Goal: Task Accomplishment & Management: Manage account settings

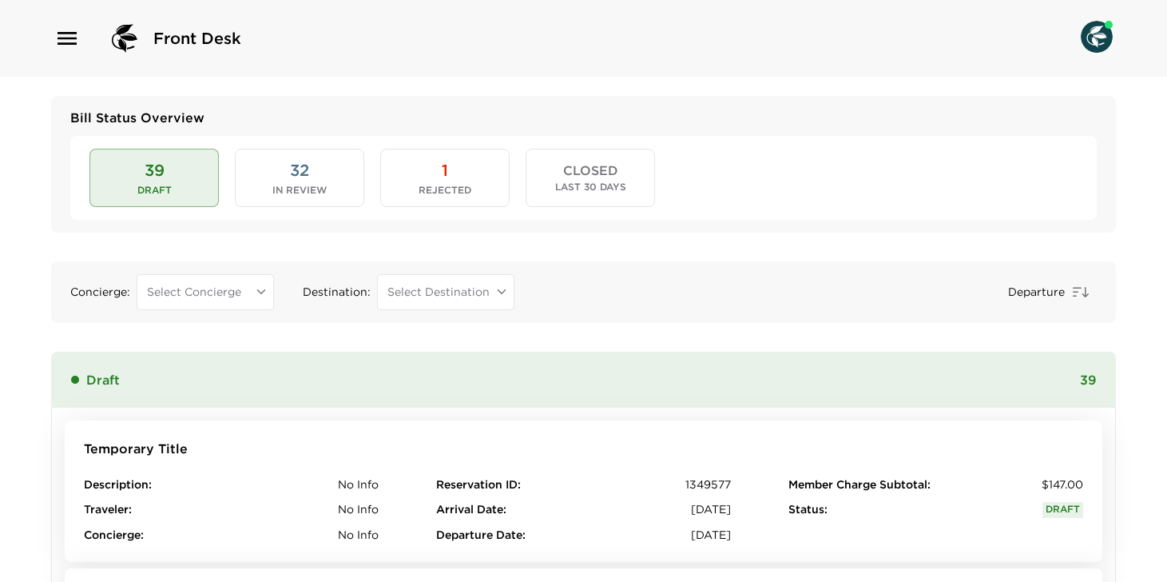
click at [321, 175] on button "32 In Review" at bounding box center [299, 178] width 129 height 58
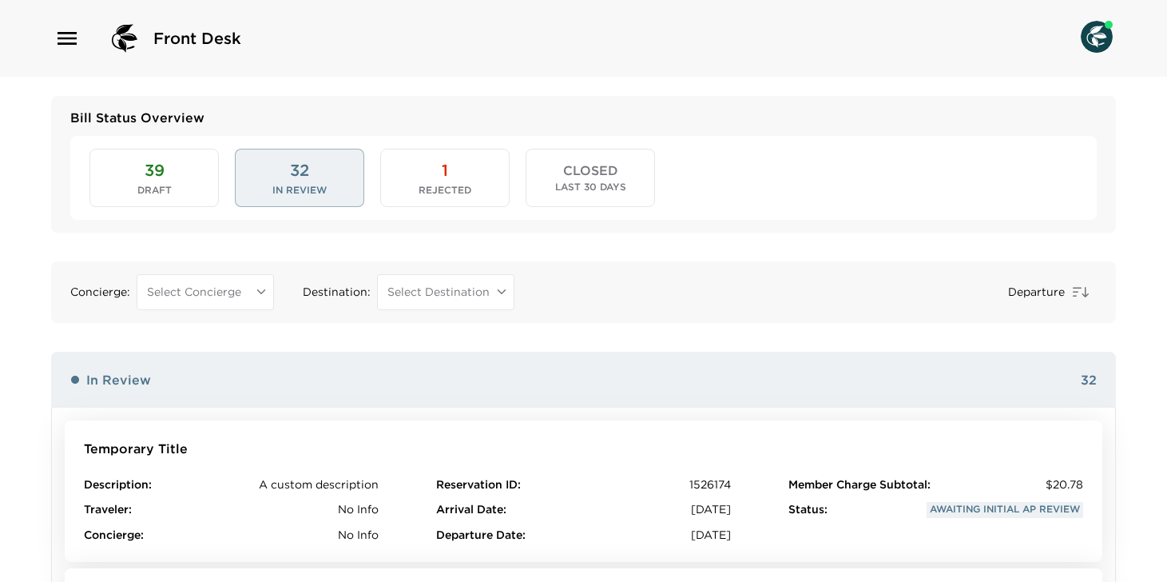
click at [524, 169] on div "39 Draft 32 In Review 1 Rejected CLOSED Last 30 Days" at bounding box center [583, 177] width 1027 height 83
click at [469, 173] on button "1 Rejected" at bounding box center [444, 178] width 129 height 58
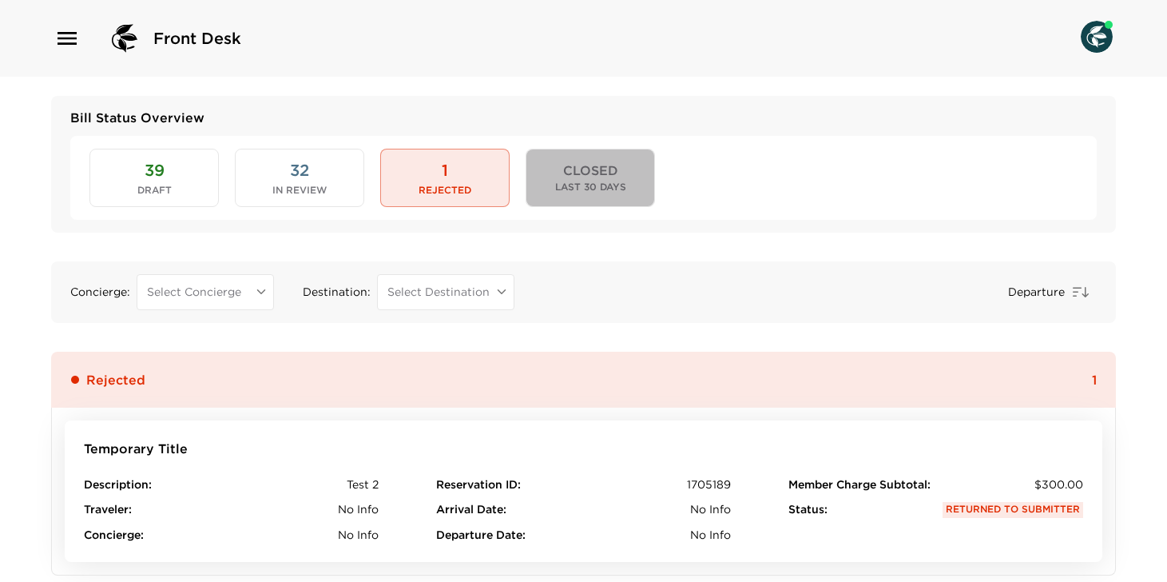
click at [586, 174] on span "CLOSED" at bounding box center [590, 170] width 55 height 15
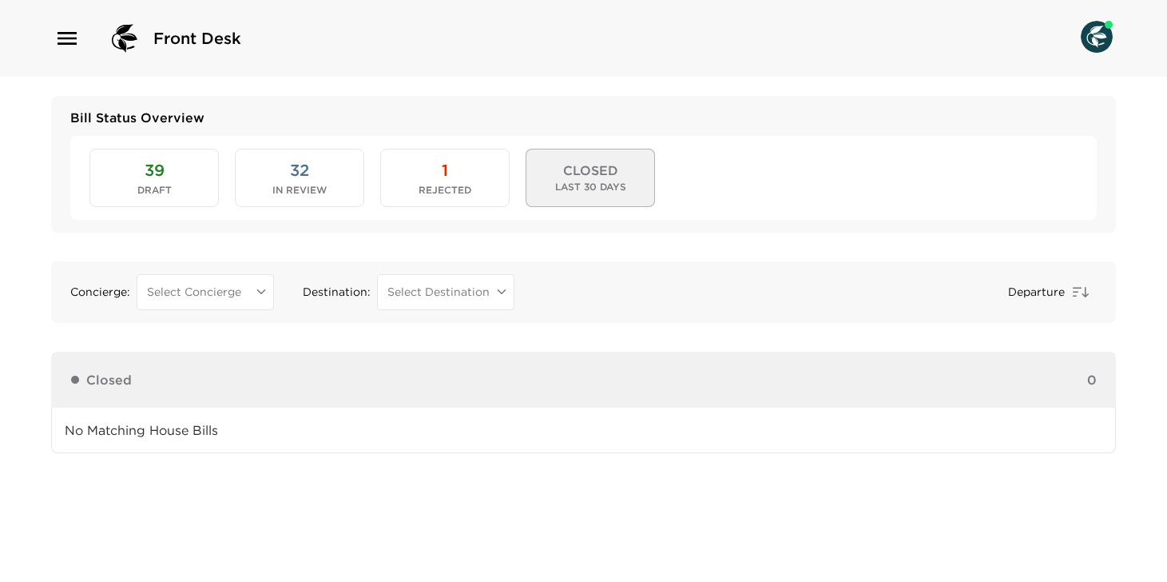
click at [419, 174] on button "1 Rejected" at bounding box center [444, 178] width 129 height 58
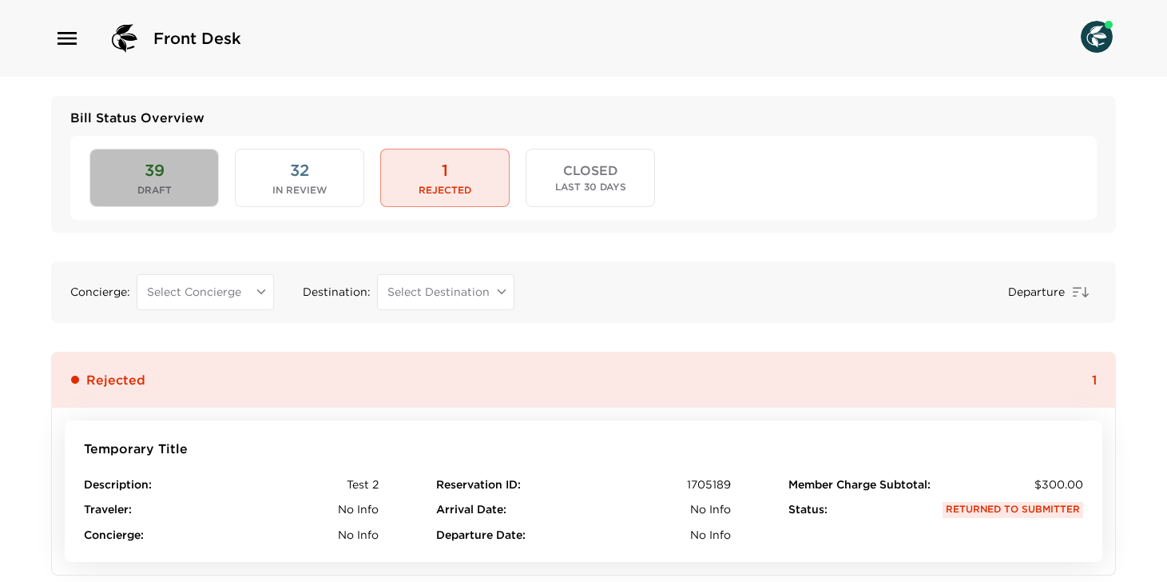
click at [155, 181] on button "39 Draft" at bounding box center [153, 178] width 129 height 58
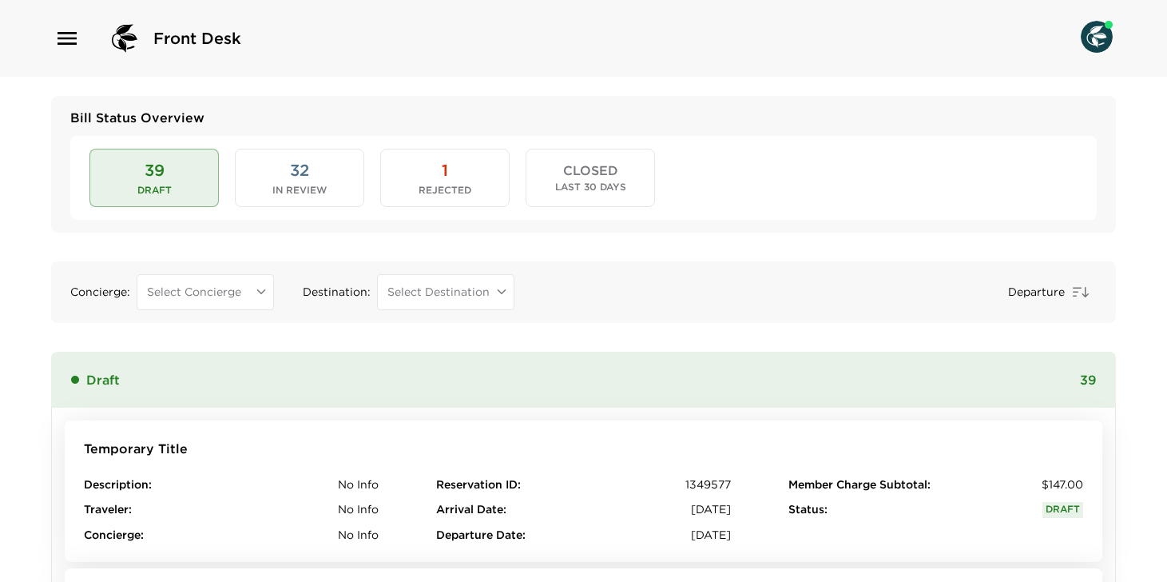
click at [298, 188] on span "In Review" at bounding box center [299, 190] width 54 height 11
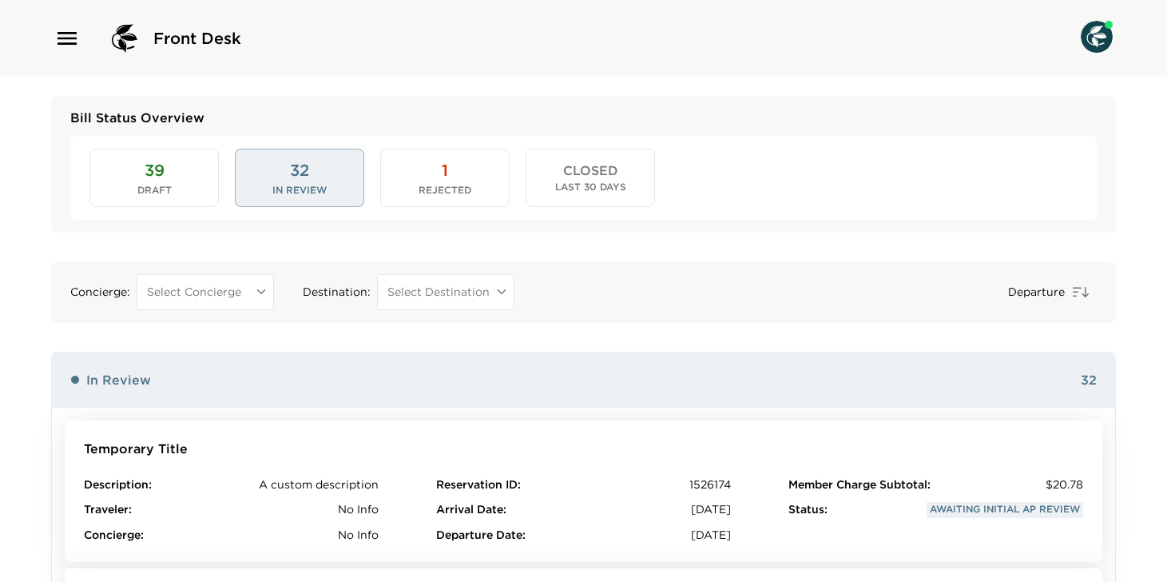
click at [352, 454] on button "Temporary Title Description : A custom description Traveler : No Info Concierge…" at bounding box center [584, 490] width 1038 height 141
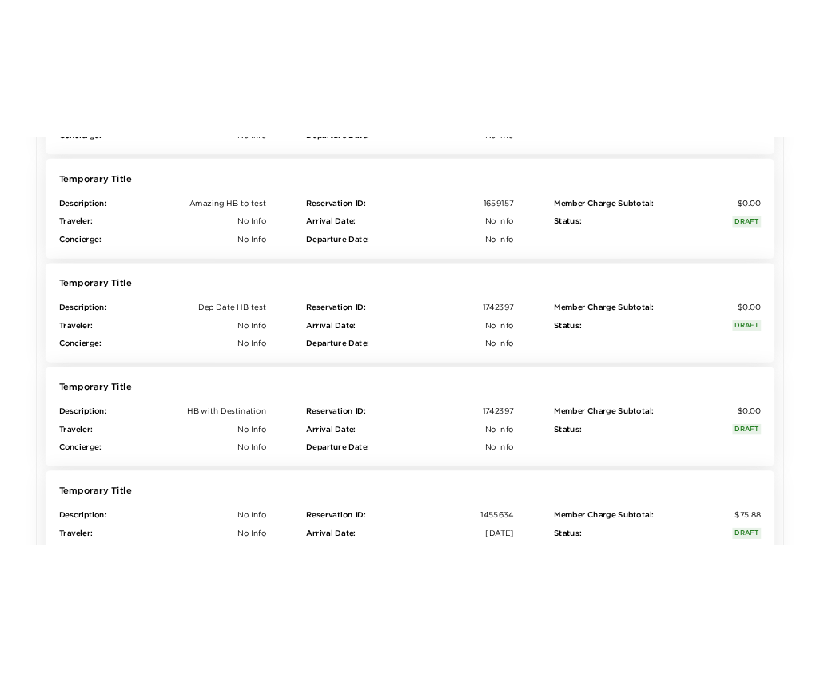
scroll to position [5651, 0]
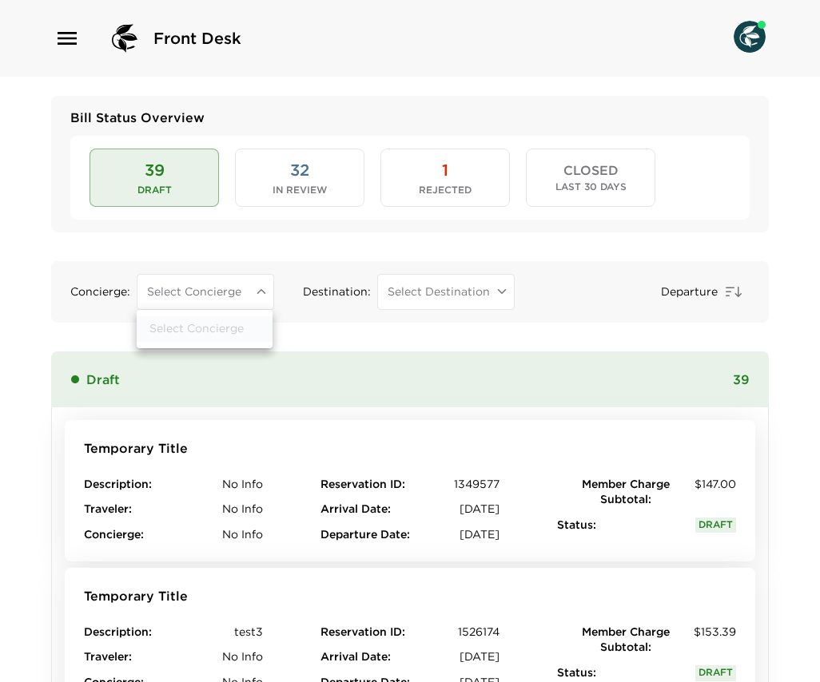
click at [229, 296] on body "Front Desk Bill Status Overview 39 Draft 32 In Review 1 Rejected CLOSED Last 30…" at bounding box center [410, 341] width 820 height 682
click at [61, 47] on div at bounding box center [410, 341] width 820 height 682
click at [63, 43] on icon "button" at bounding box center [67, 38] width 19 height 13
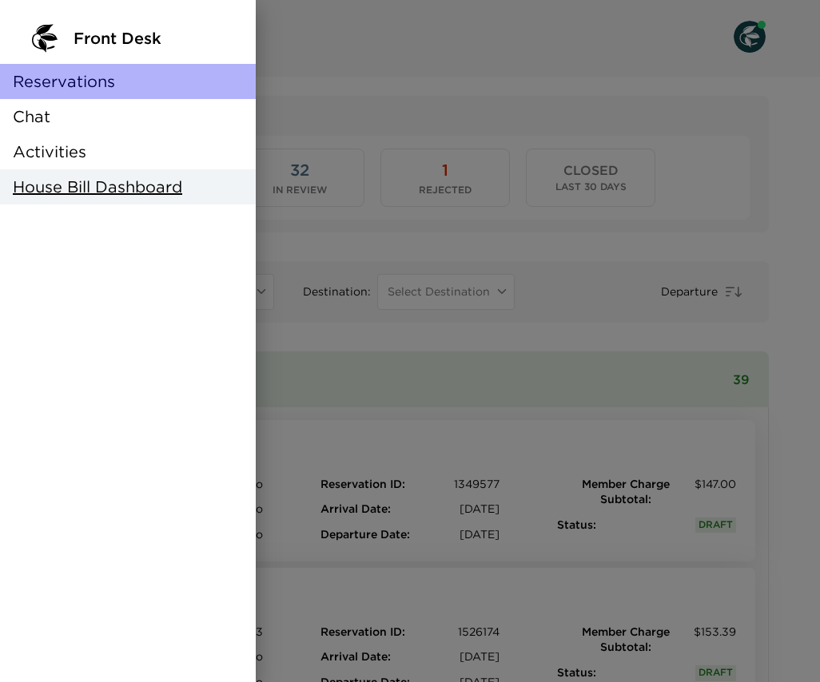
click at [69, 78] on span "Reservations" at bounding box center [64, 81] width 102 height 22
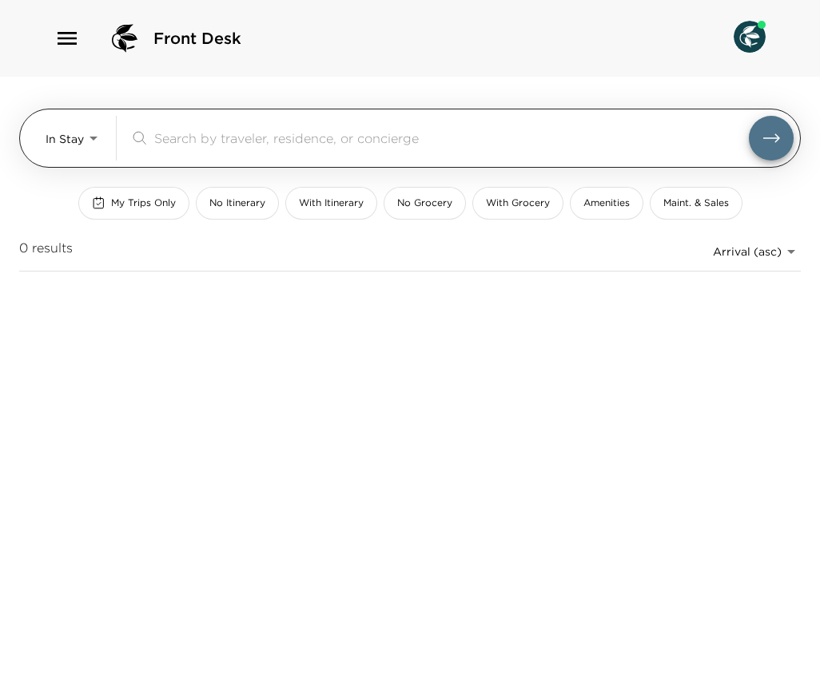
click at [75, 133] on body "Front Desk In Stay In-Stay ​ My Trips Only No Itinerary With Itinerary No Groce…" at bounding box center [410, 341] width 820 height 682
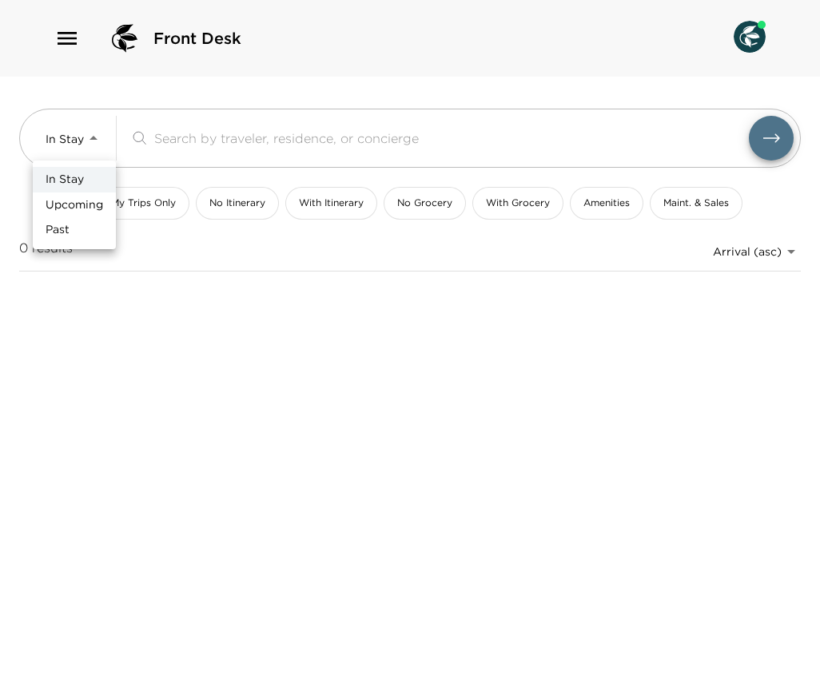
click at [82, 201] on span "Upcoming" at bounding box center [75, 205] width 58 height 16
type input "Upcoming"
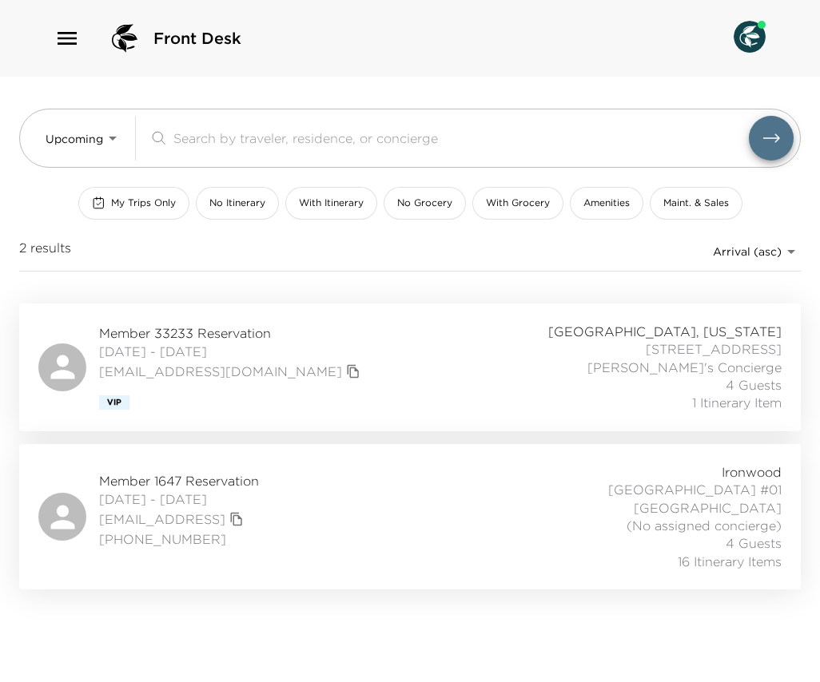
click at [177, 324] on div "Member 33233 Reservation 10/23/2025 - 10/24/2025 nkyrylyuk@exclusiveresorts.com…" at bounding box center [409, 367] width 743 height 89
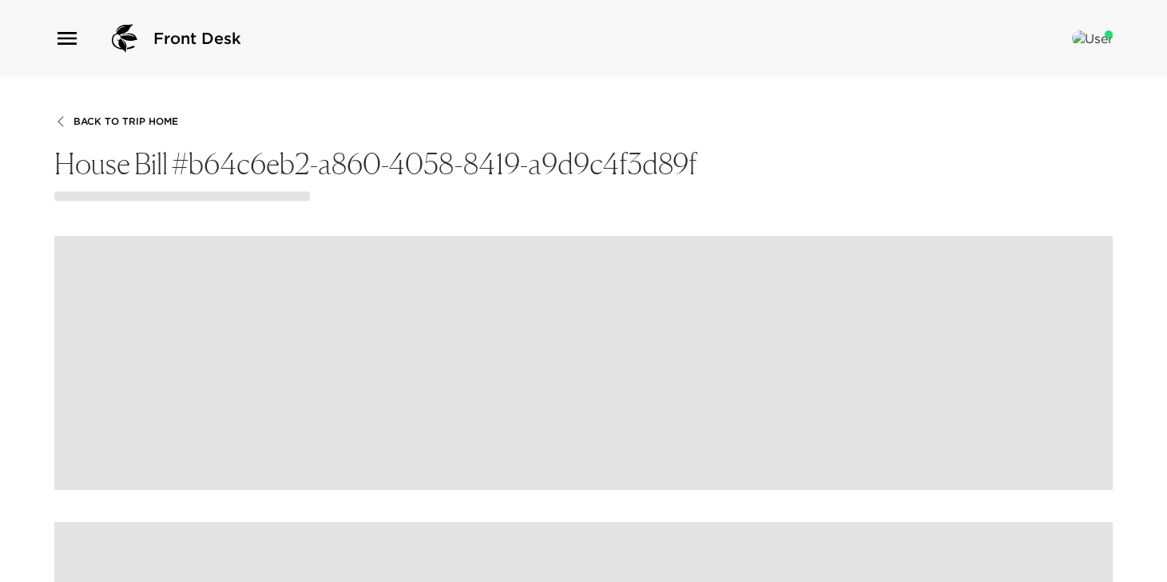
scroll to position [254, 0]
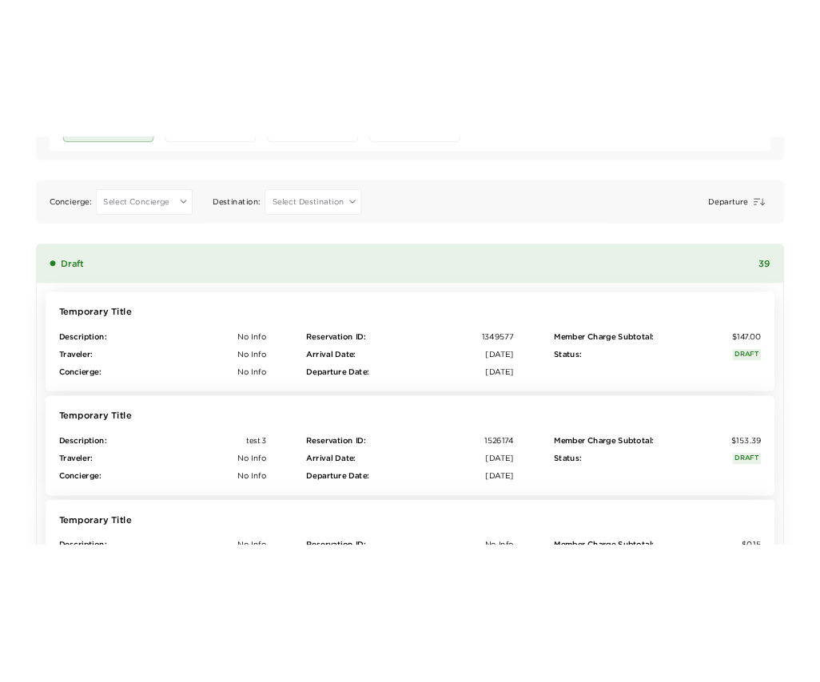
scroll to position [201, 0]
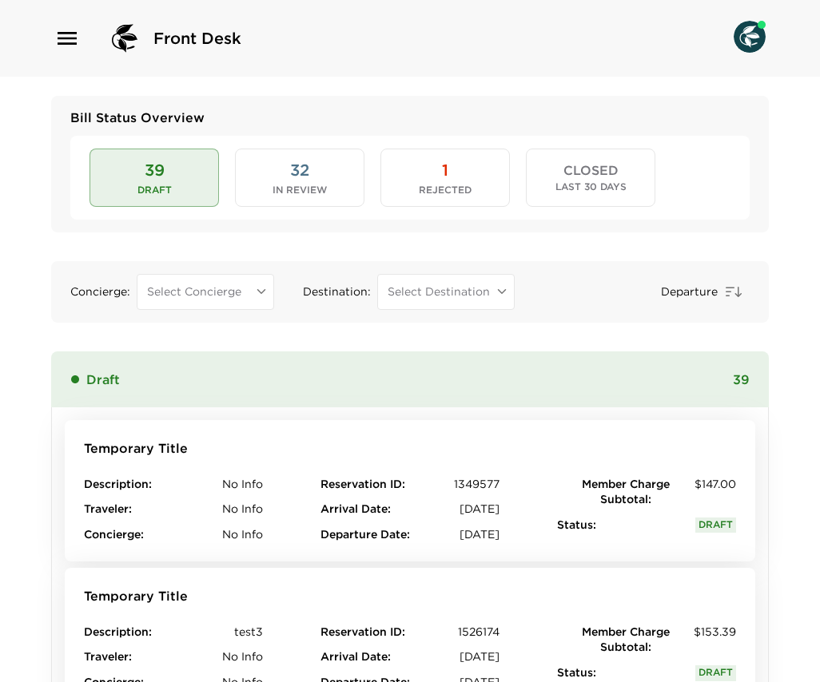
click at [303, 195] on span "In Review" at bounding box center [299, 190] width 54 height 11
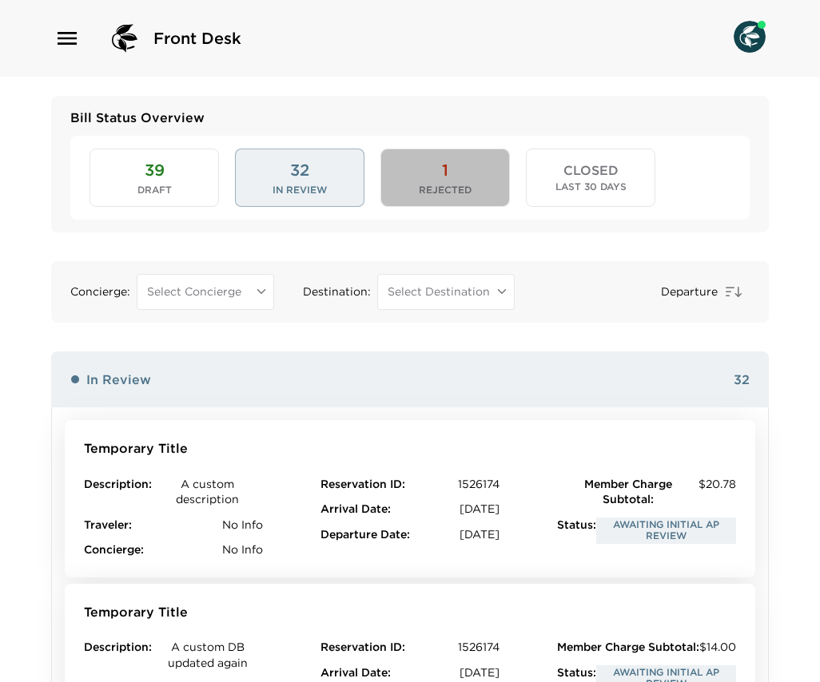
click at [404, 185] on button "1 Rejected" at bounding box center [444, 178] width 129 height 58
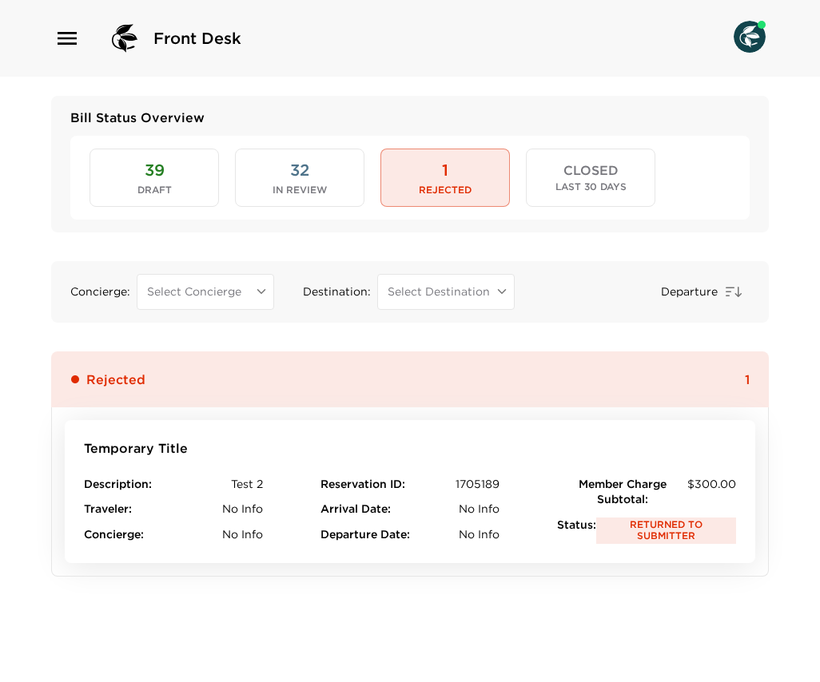
click at [523, 184] on div "39 Draft 32 In Review 1 Rejected CLOSED Last 30 Days" at bounding box center [409, 177] width 679 height 83
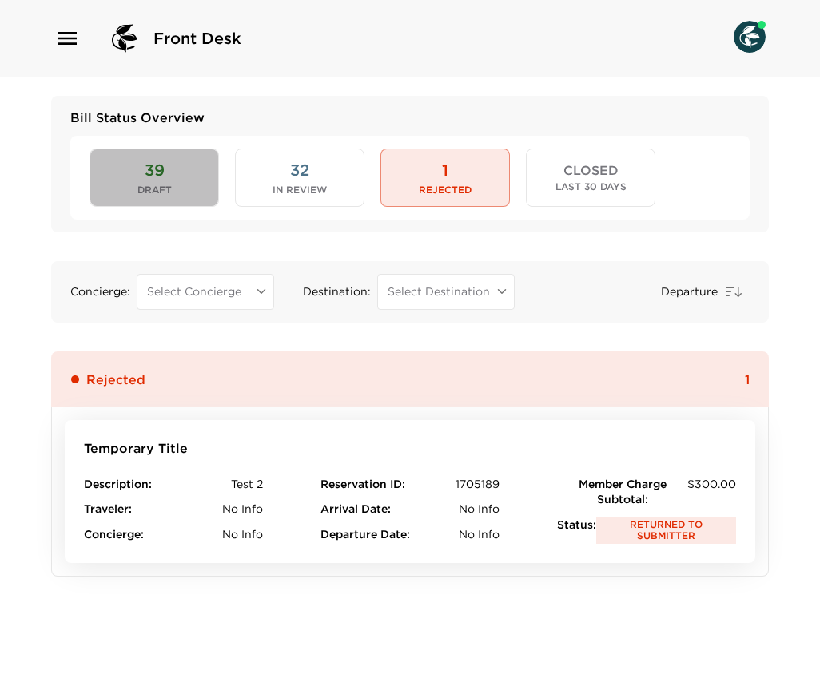
click at [135, 185] on button "39 Draft" at bounding box center [153, 178] width 129 height 58
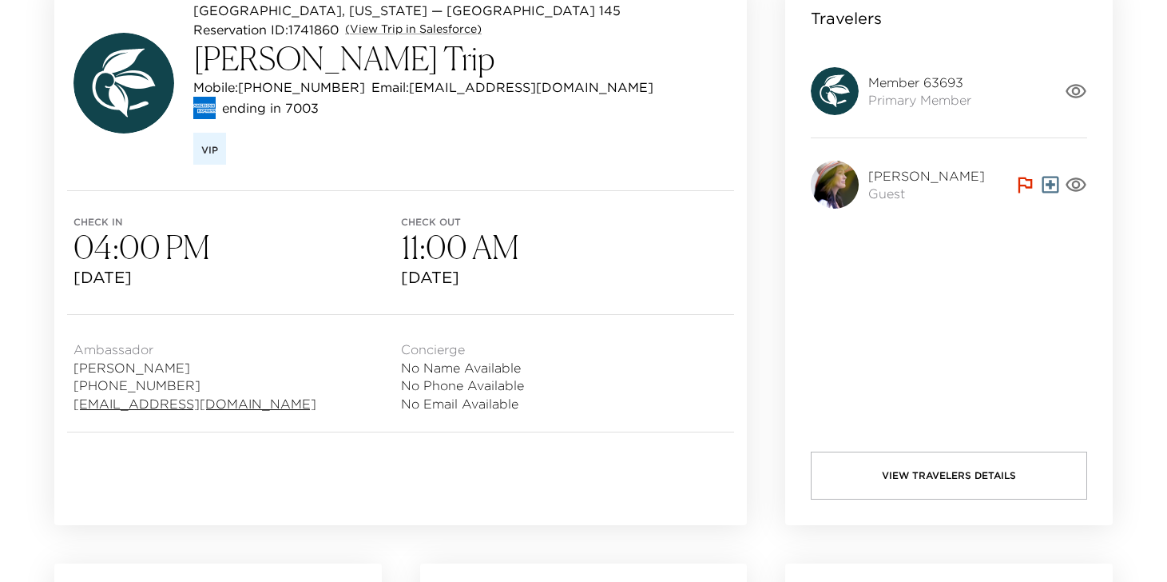
scroll to position [201, 0]
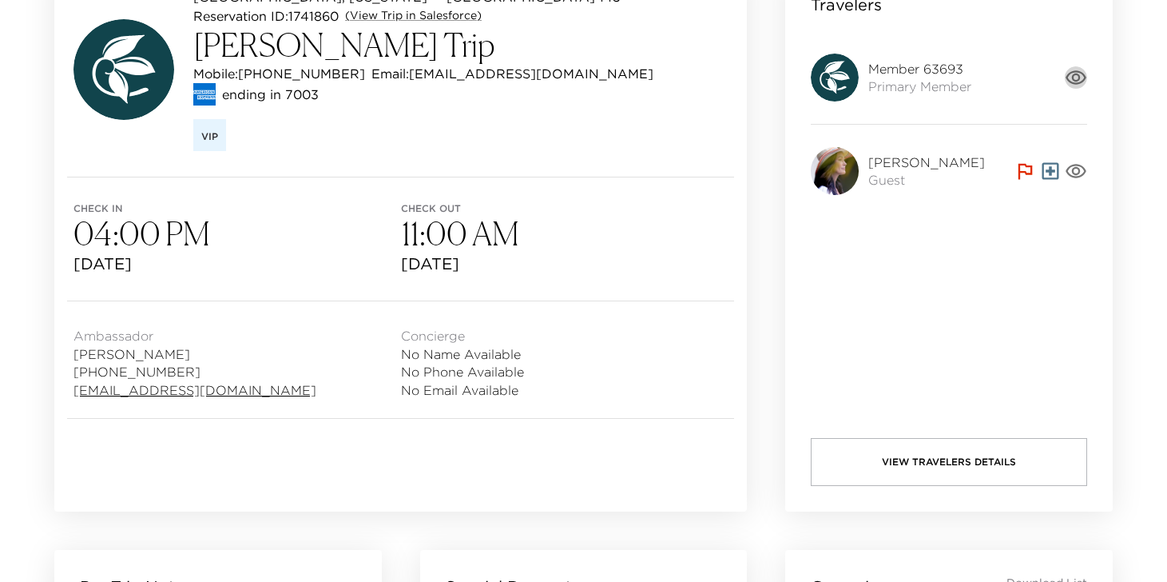
click at [1079, 80] on icon "button" at bounding box center [1076, 77] width 22 height 22
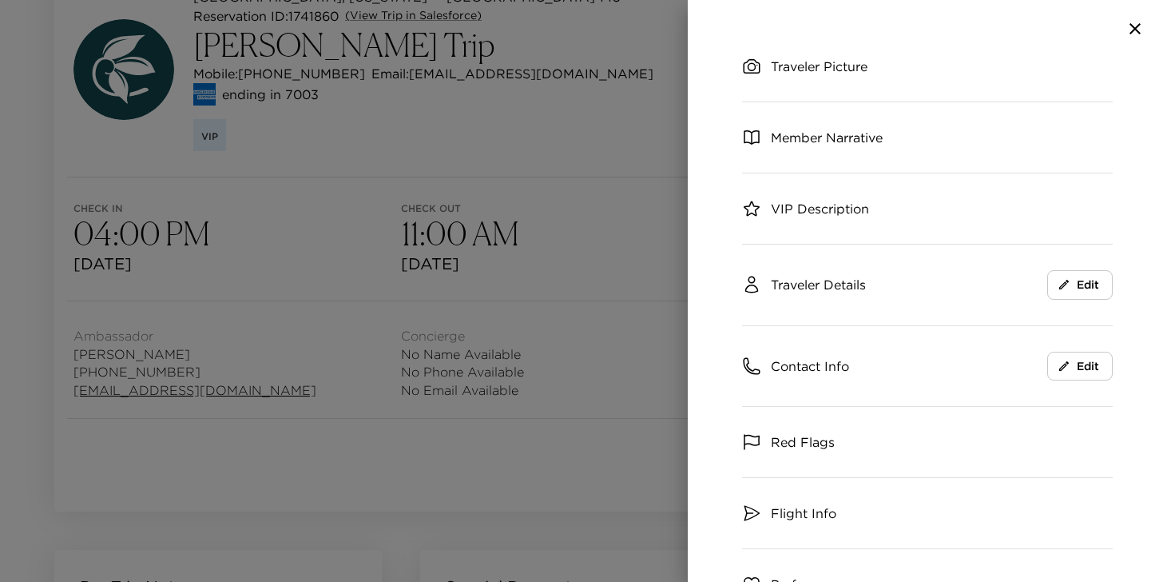
scroll to position [162, 0]
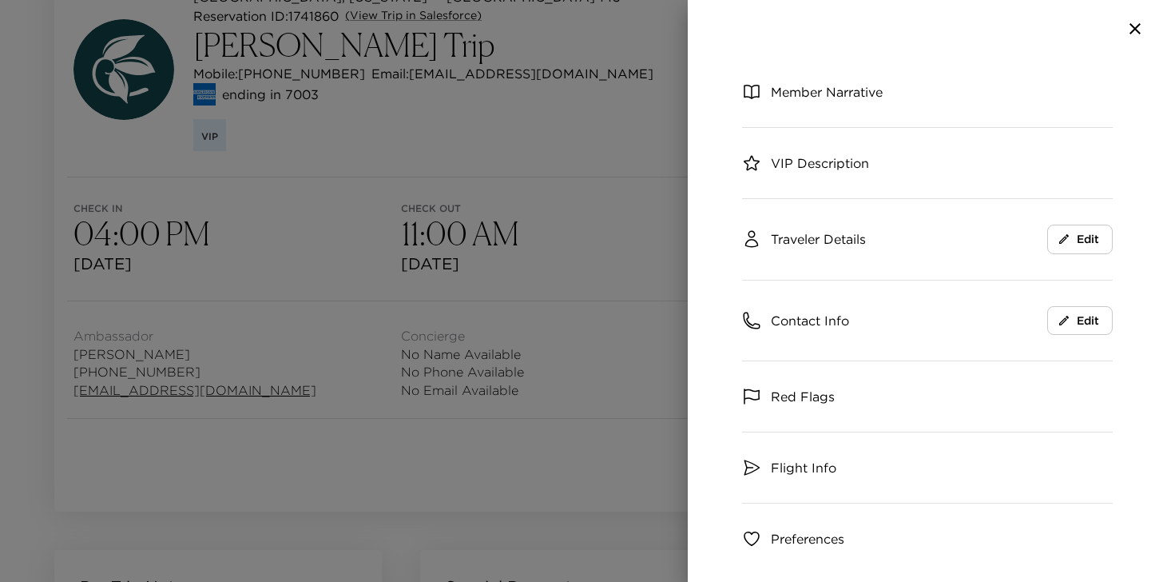
click at [841, 320] on span "Contact Info" at bounding box center [810, 321] width 78 height 18
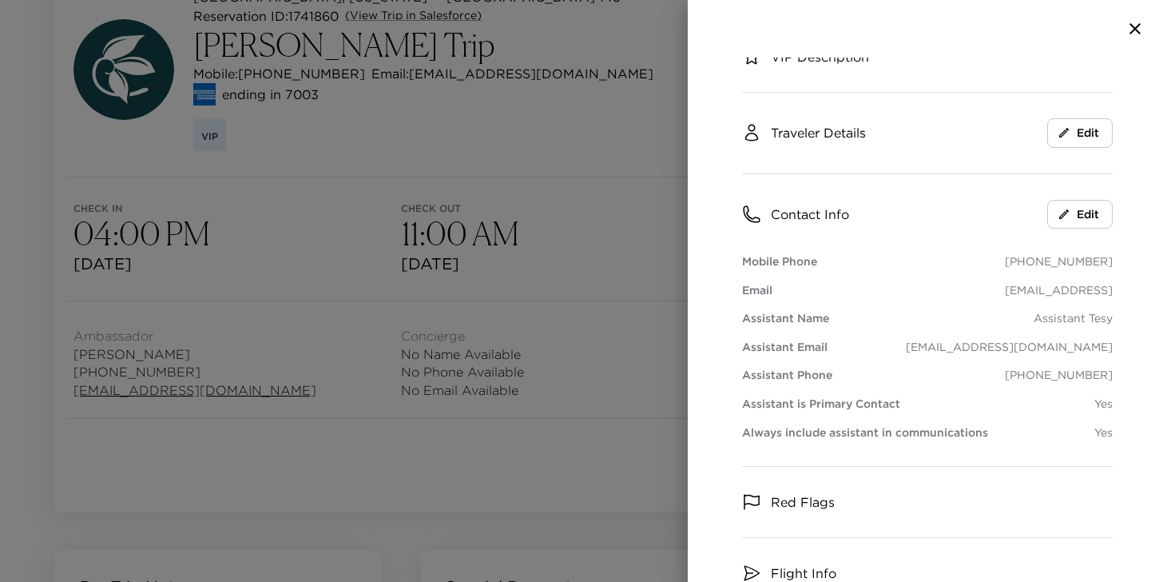
scroll to position [271, 0]
click at [1098, 214] on button "Edit" at bounding box center [1081, 212] width 66 height 30
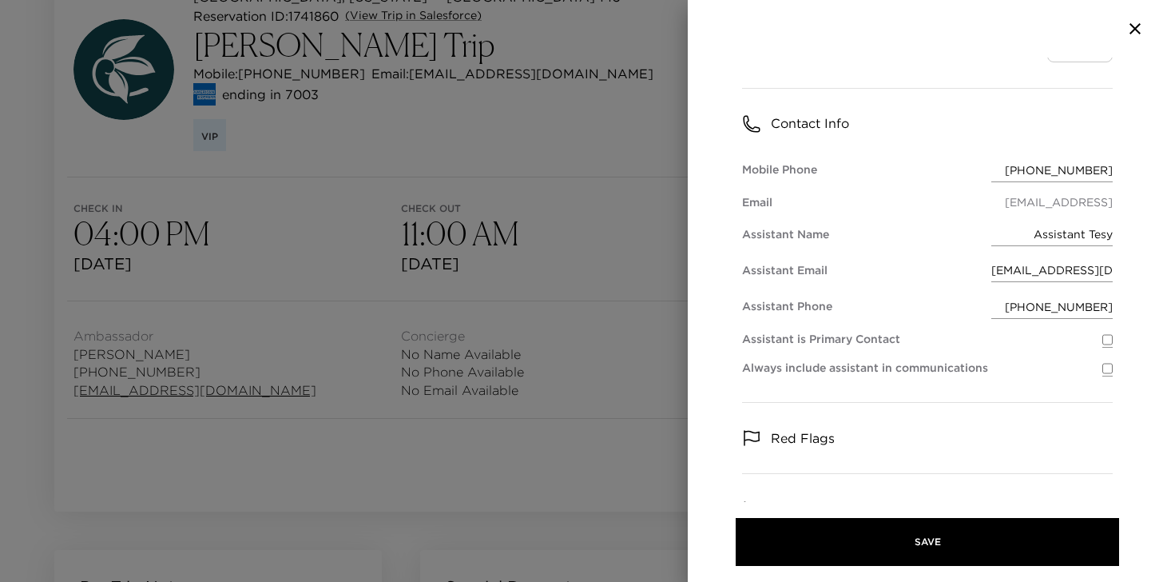
scroll to position [360, 0]
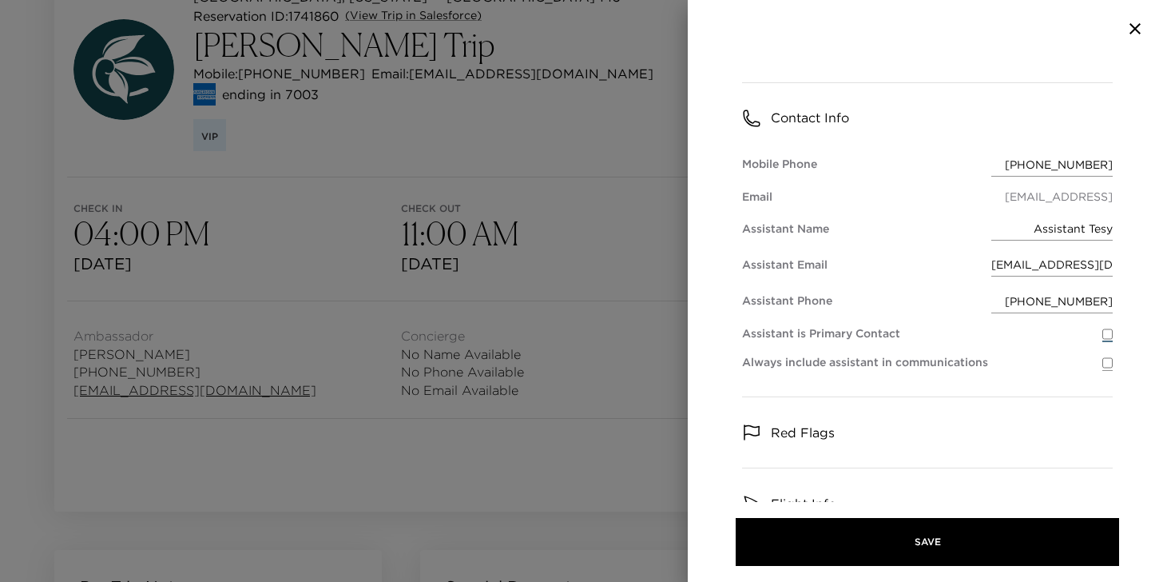
click at [1107, 336] on input "checkbox" at bounding box center [1108, 334] width 10 height 16
checkbox input "true"
click at [1103, 336] on input "checkbox" at bounding box center [1108, 334] width 10 height 16
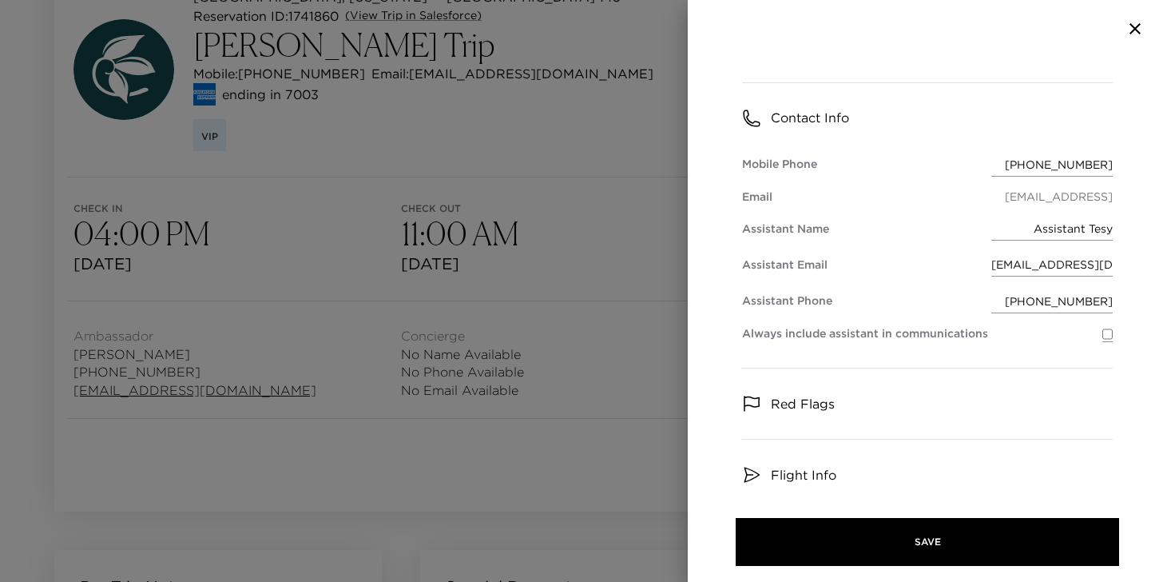
click at [1141, 30] on icon "button" at bounding box center [1135, 28] width 19 height 19
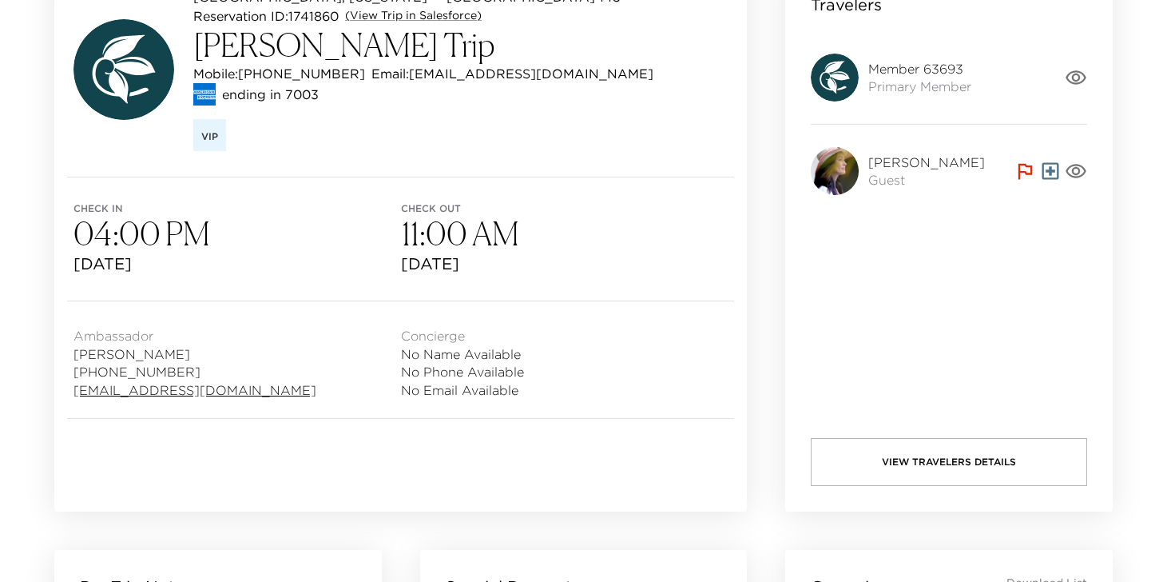
click at [1077, 78] on icon "button" at bounding box center [1076, 77] width 22 height 22
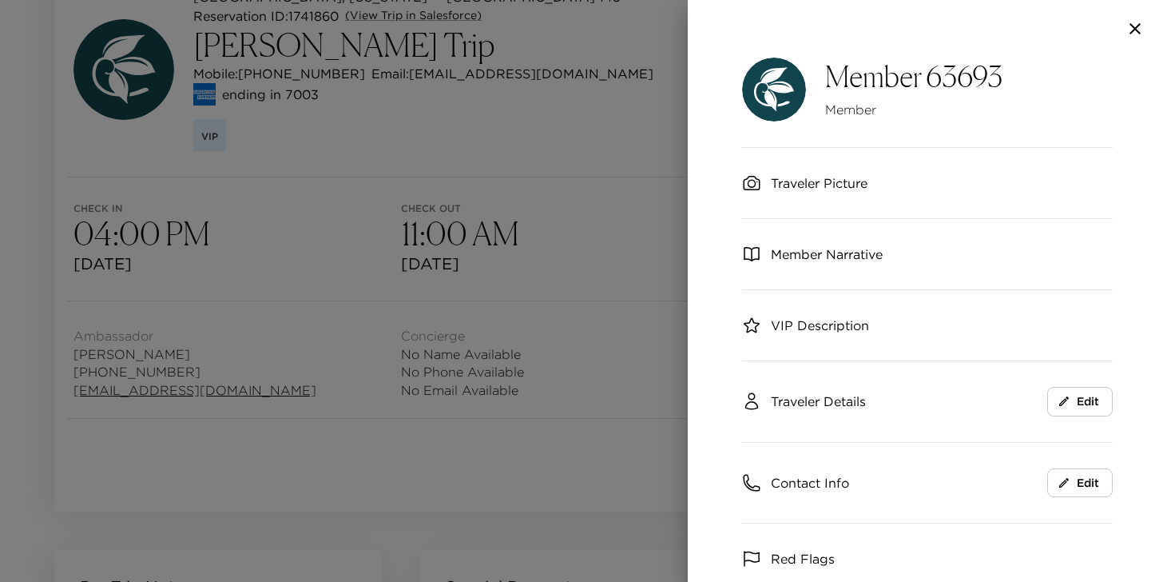
click at [832, 492] on div "Contact Info Edit" at bounding box center [927, 483] width 371 height 81
click at [833, 490] on span "Contact Info" at bounding box center [810, 483] width 78 height 18
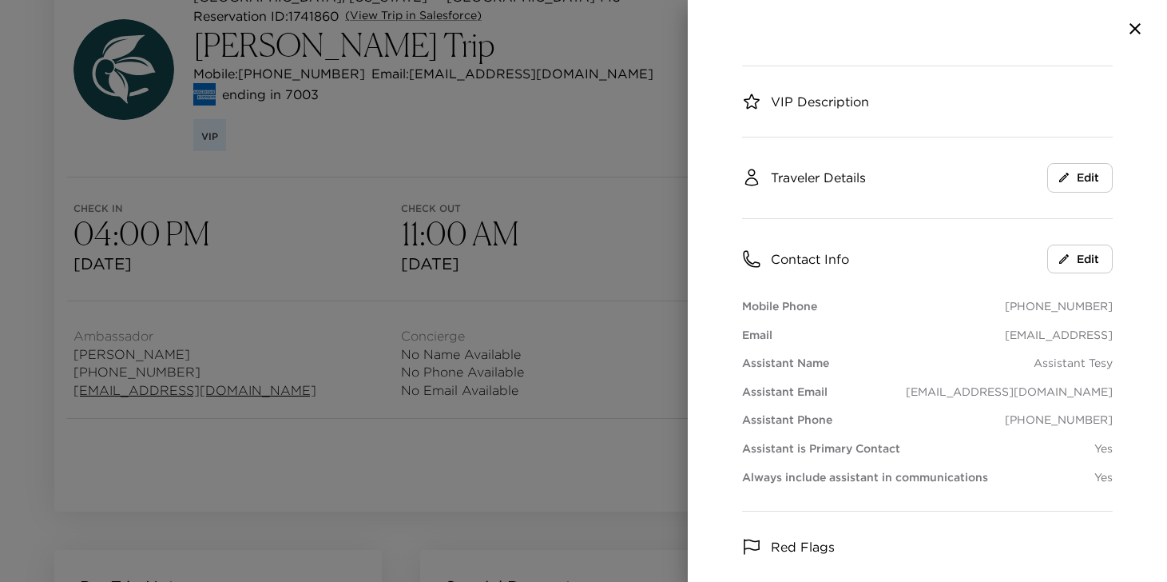
scroll to position [229, 0]
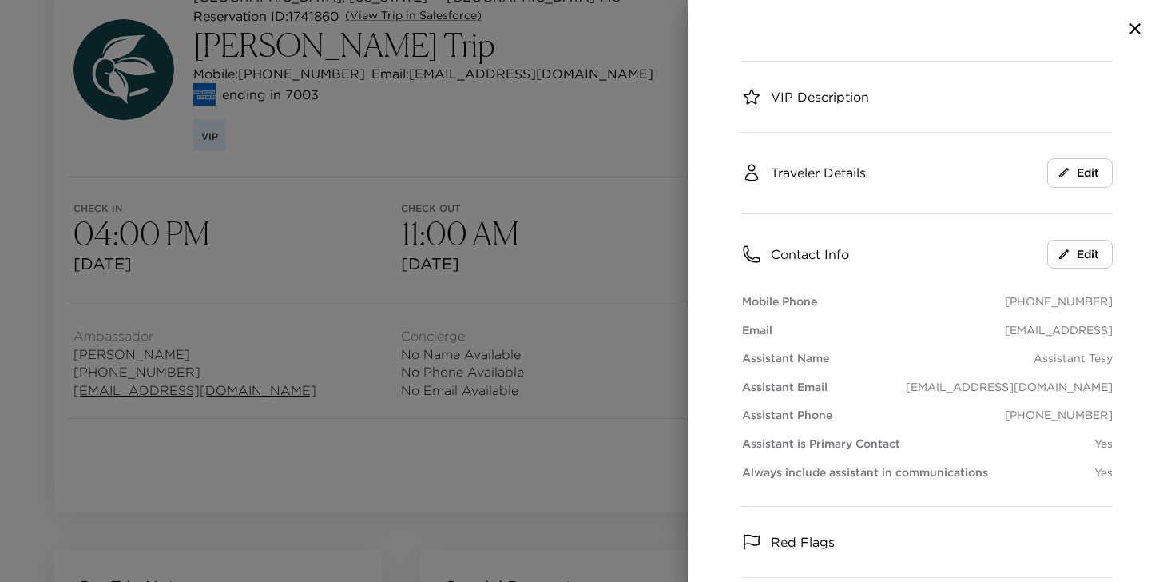
click at [1089, 258] on button "Edit" at bounding box center [1081, 255] width 66 height 30
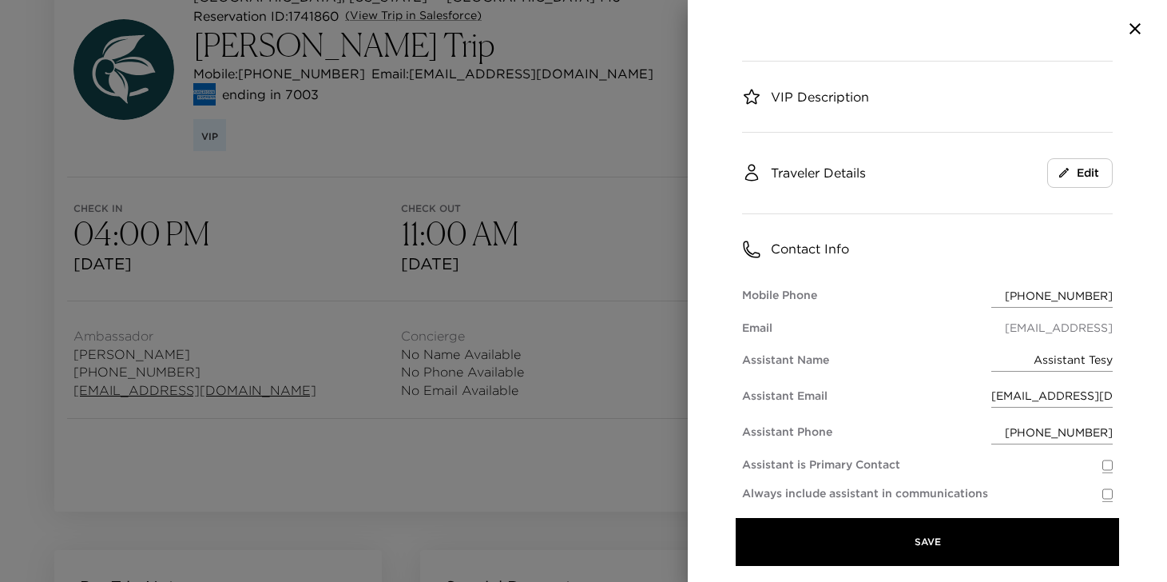
click at [1089, 258] on div "Contact Info" at bounding box center [927, 249] width 371 height 70
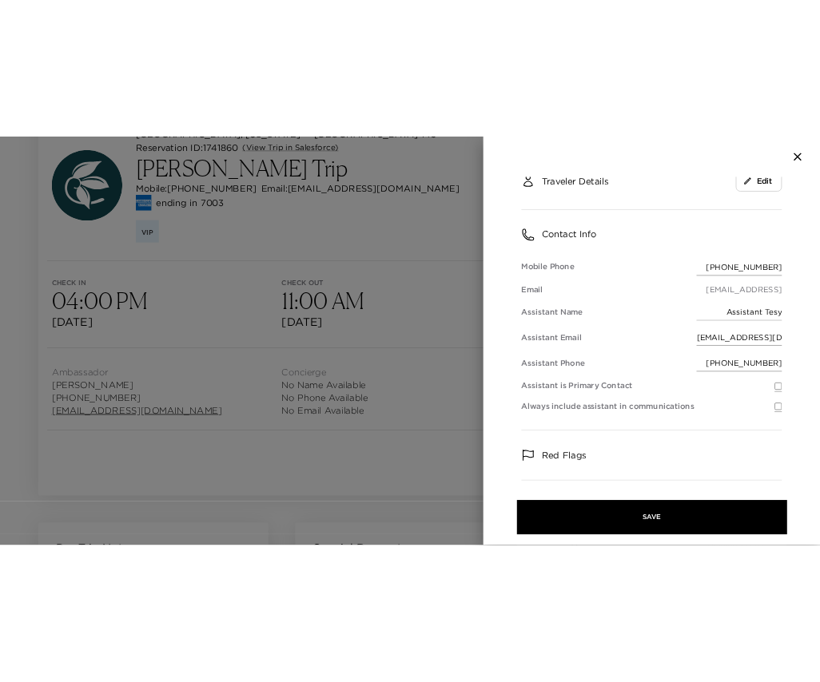
scroll to position [347, 0]
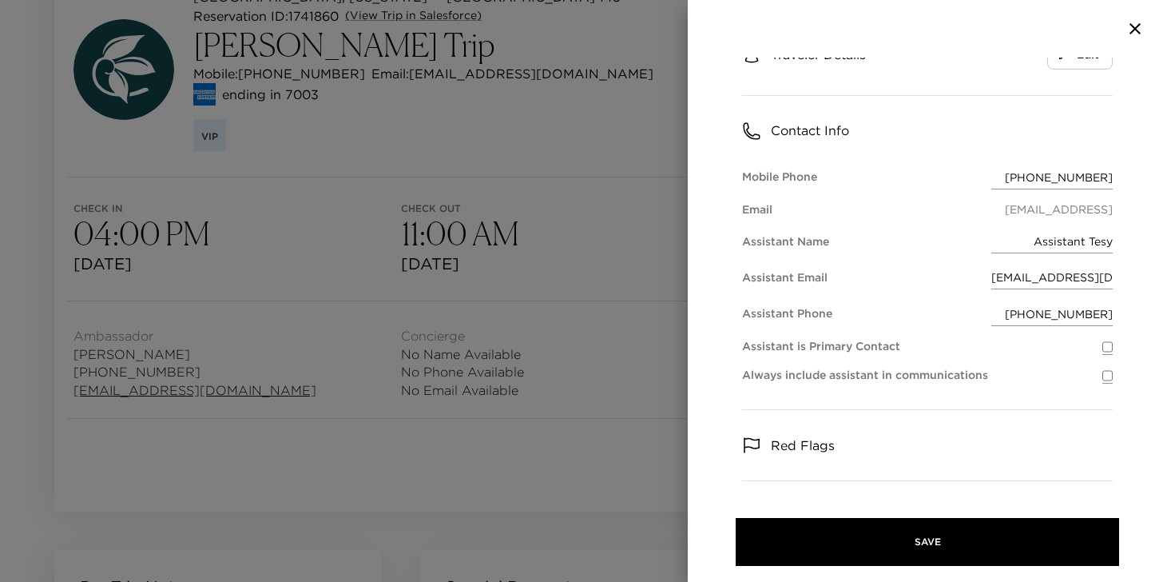
click at [1034, 275] on input "[EMAIL_ADDRESS][DOMAIN_NAME]" at bounding box center [1052, 277] width 121 height 23
type input "[EMAIL_ADDRESS][DOMAIN_NAME]"
click at [1110, 350] on input "checkbox" at bounding box center [1108, 347] width 10 height 16
checkbox input "true"
click at [1106, 372] on input "checkbox" at bounding box center [1108, 376] width 10 height 16
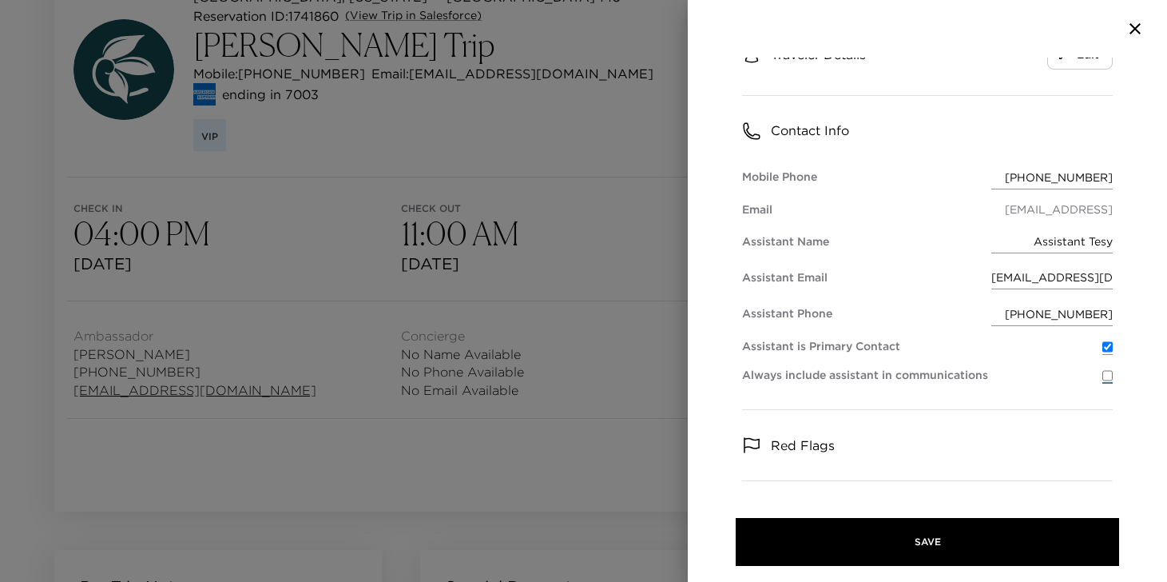
checkbox input "true"
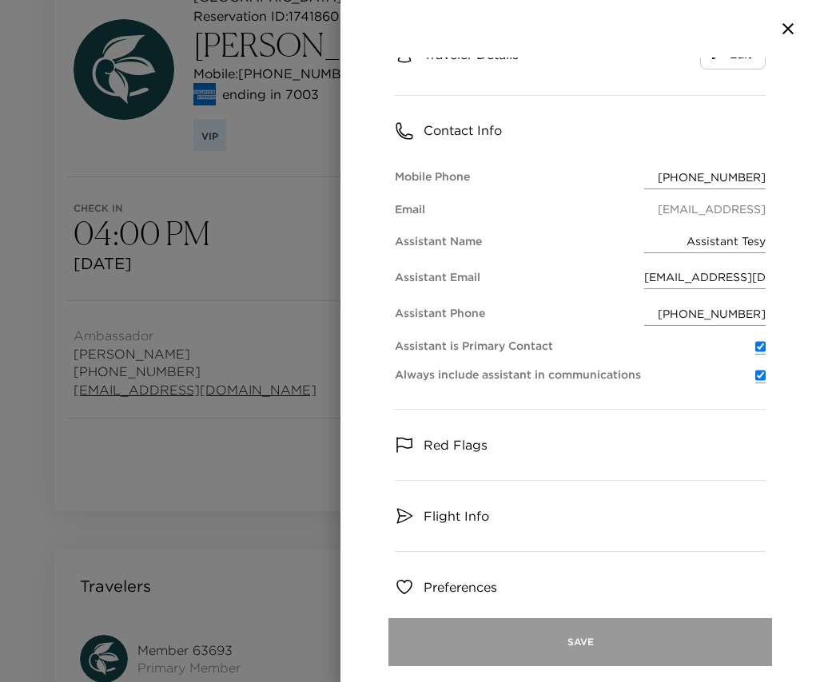
click at [616, 581] on button "Save" at bounding box center [580, 642] width 384 height 48
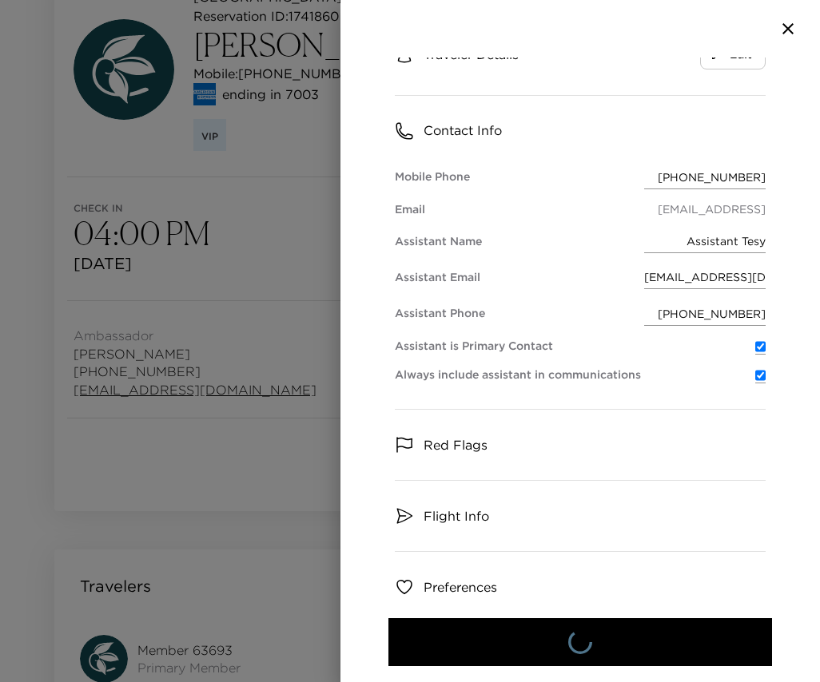
scroll to position [342, 0]
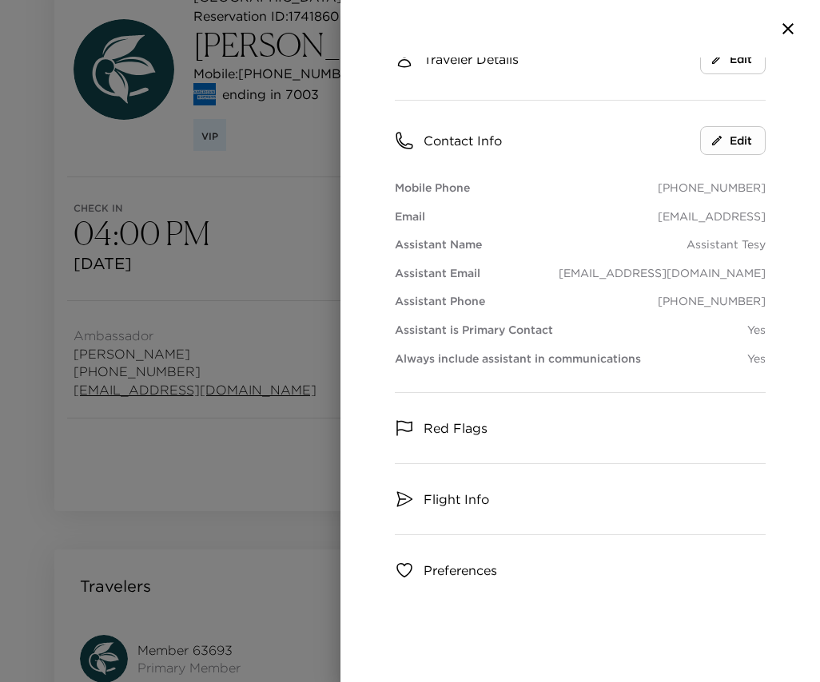
click at [727, 145] on button "Edit" at bounding box center [733, 141] width 66 height 30
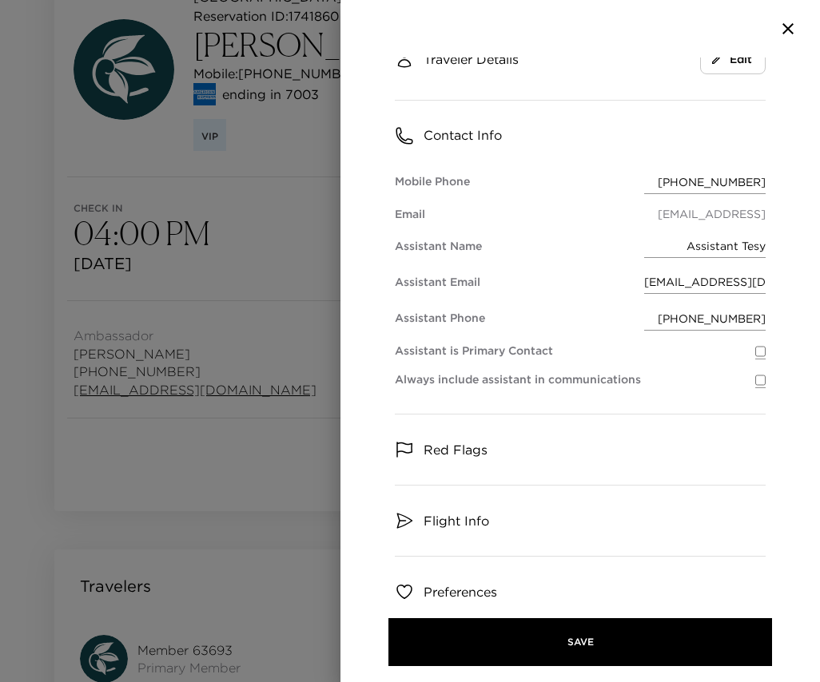
click at [767, 320] on div "Member 63693 Member Traveler Picture Member Narrative VIP Description Traveler …" at bounding box center [579, 370] width 479 height 625
click at [764, 315] on input "[PHONE_NUMBER]" at bounding box center [704, 318] width 121 height 23
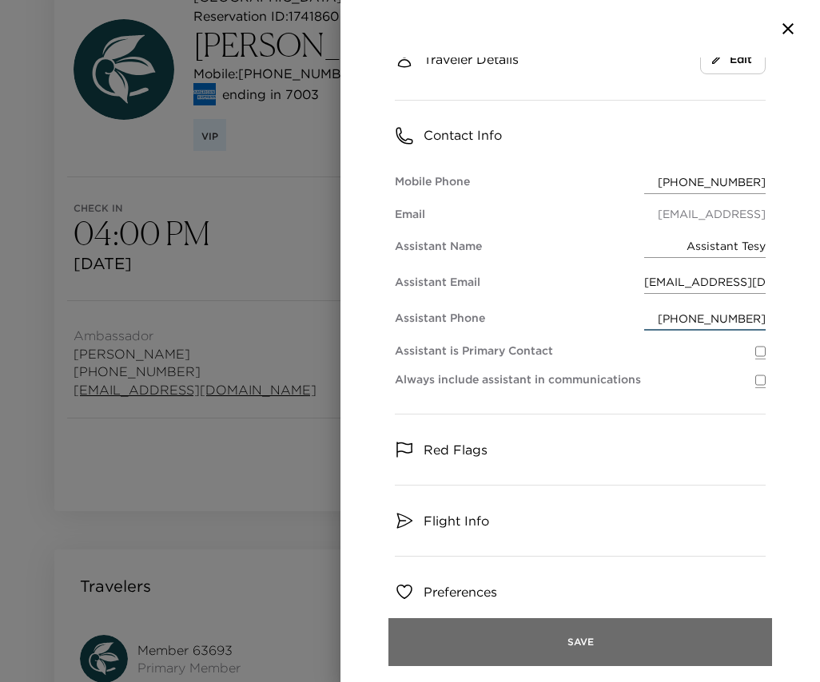
type input "[PHONE_NUMBER]"
click at [675, 581] on button "Save" at bounding box center [580, 642] width 384 height 48
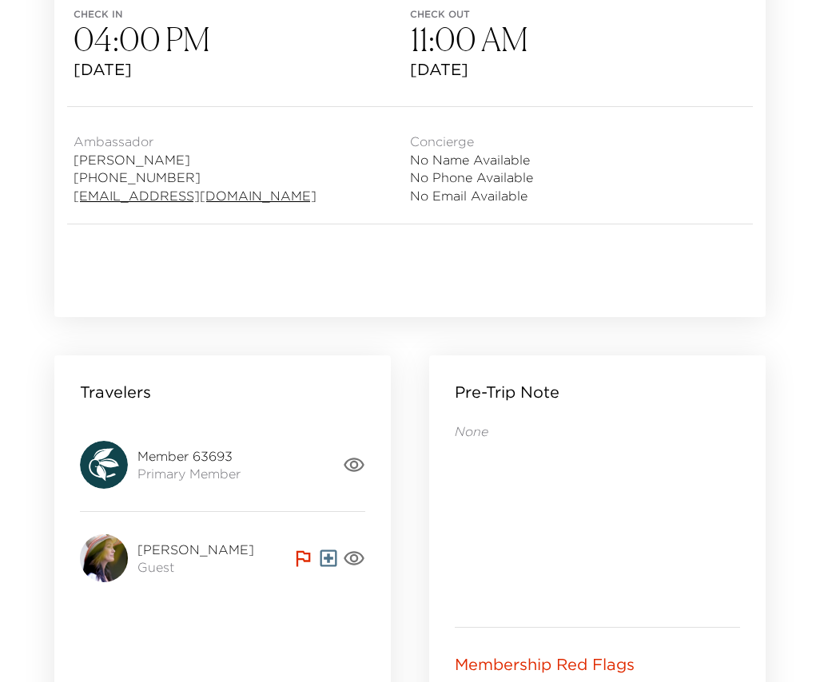
scroll to position [585, 0]
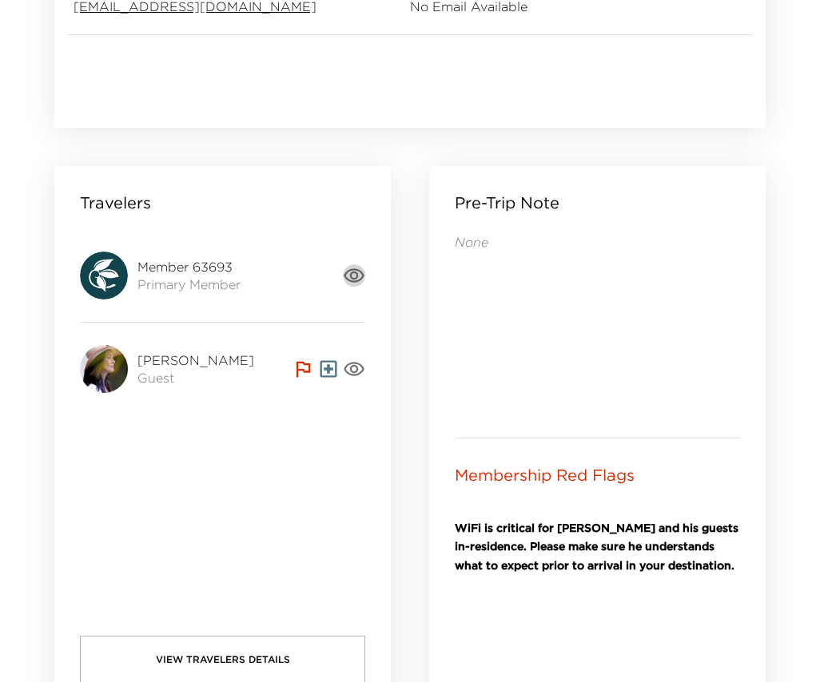
click at [355, 283] on icon "button" at bounding box center [354, 275] width 22 height 22
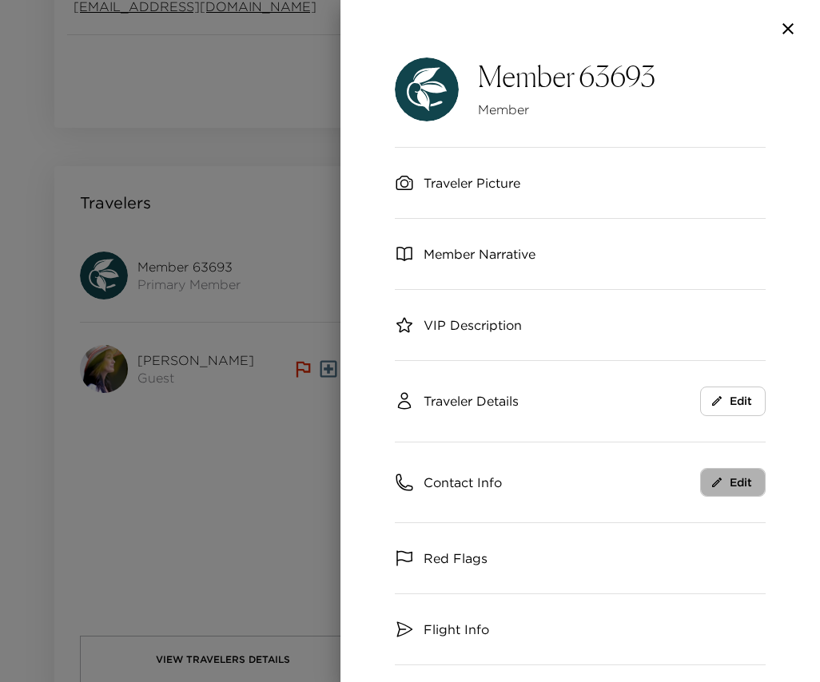
click at [730, 480] on button "Edit" at bounding box center [733, 483] width 66 height 30
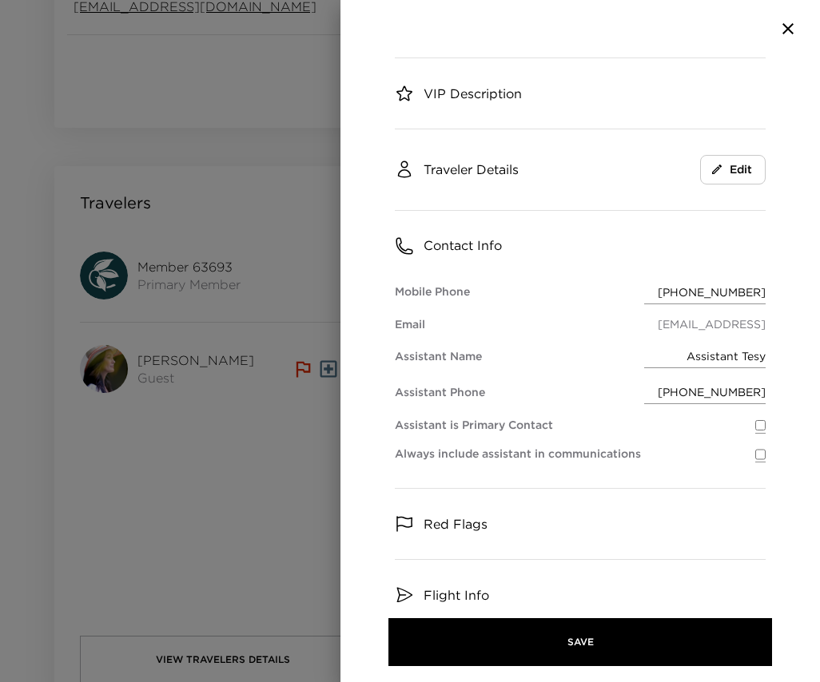
scroll to position [327, 0]
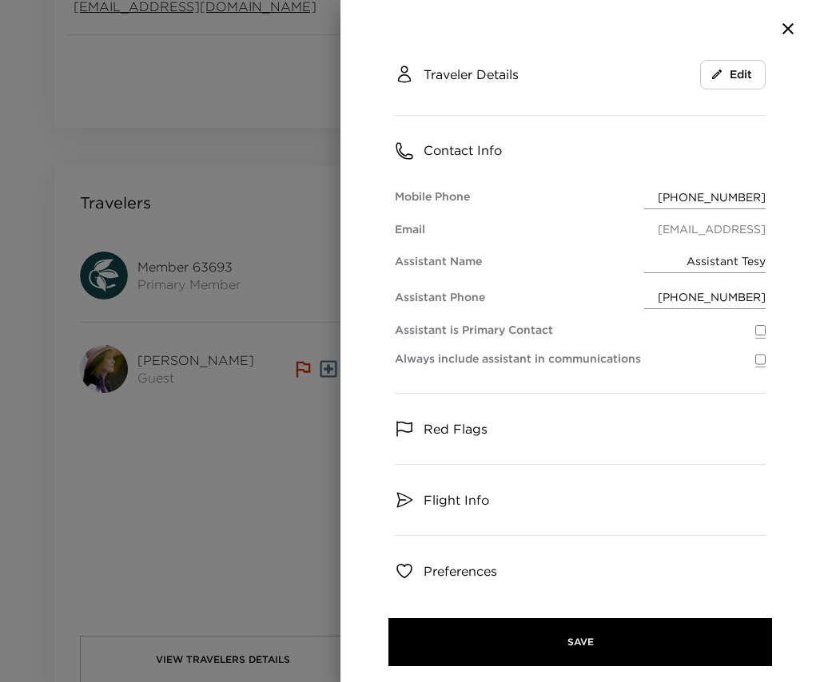
click at [790, 28] on icon "button" at bounding box center [787, 28] width 19 height 19
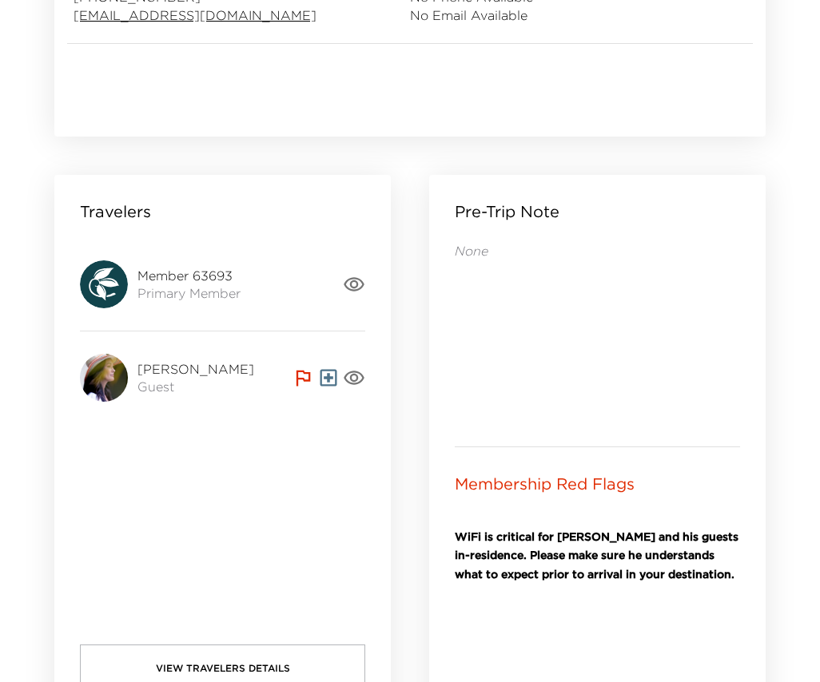
scroll to position [578, 0]
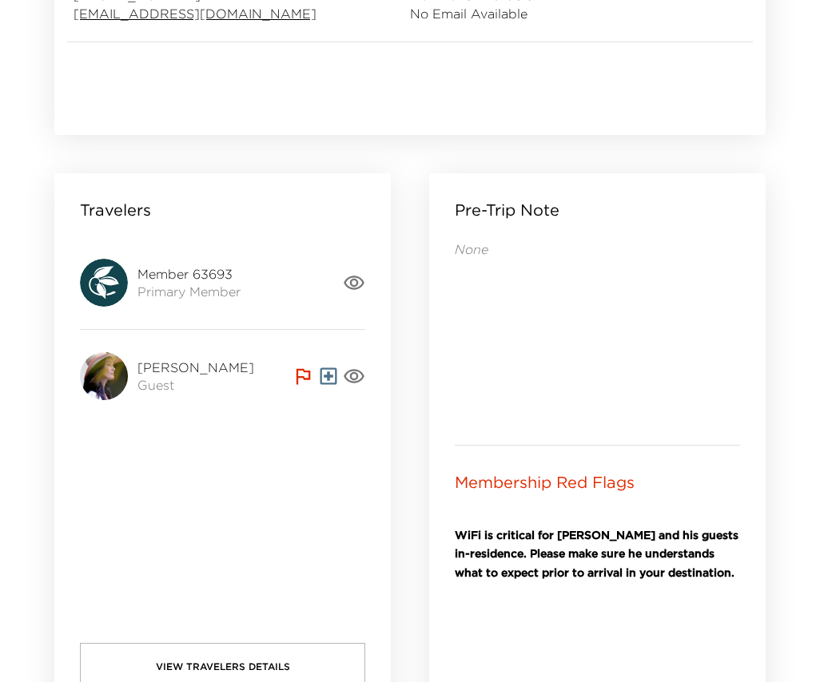
click at [352, 280] on icon "button" at bounding box center [354, 283] width 22 height 22
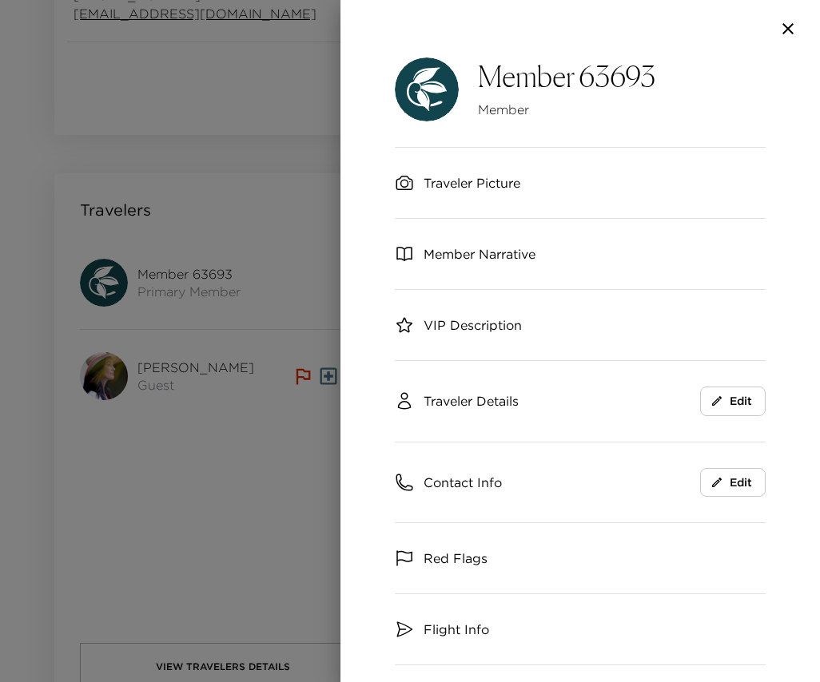
click at [482, 479] on span "Contact Info" at bounding box center [462, 483] width 78 height 18
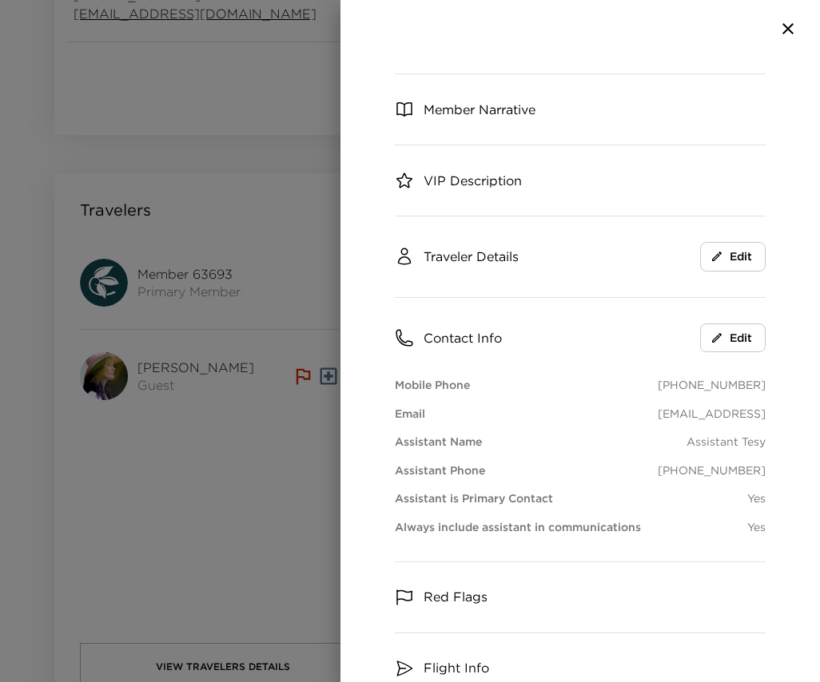
scroll to position [173, 0]
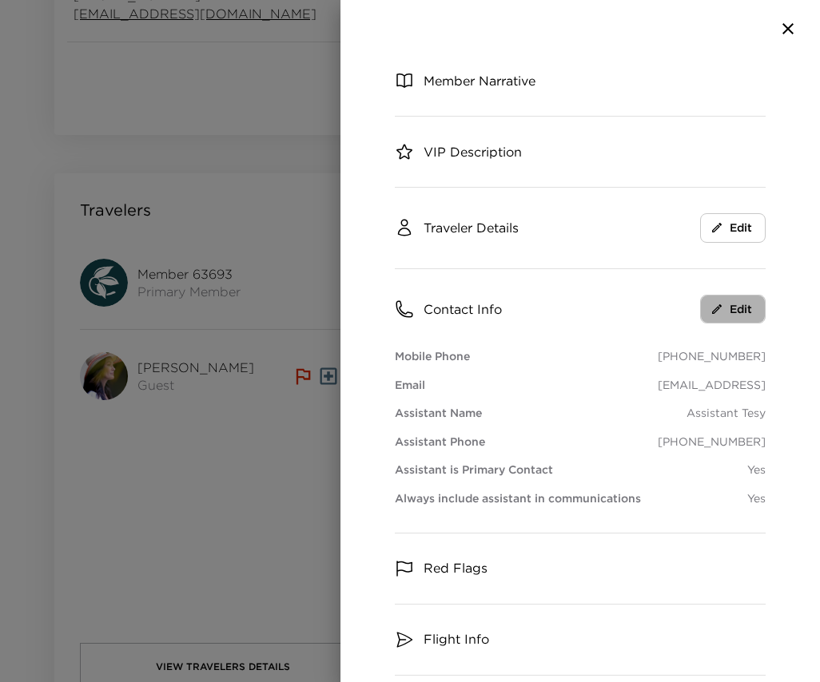
click at [732, 313] on button "Edit" at bounding box center [733, 310] width 66 height 30
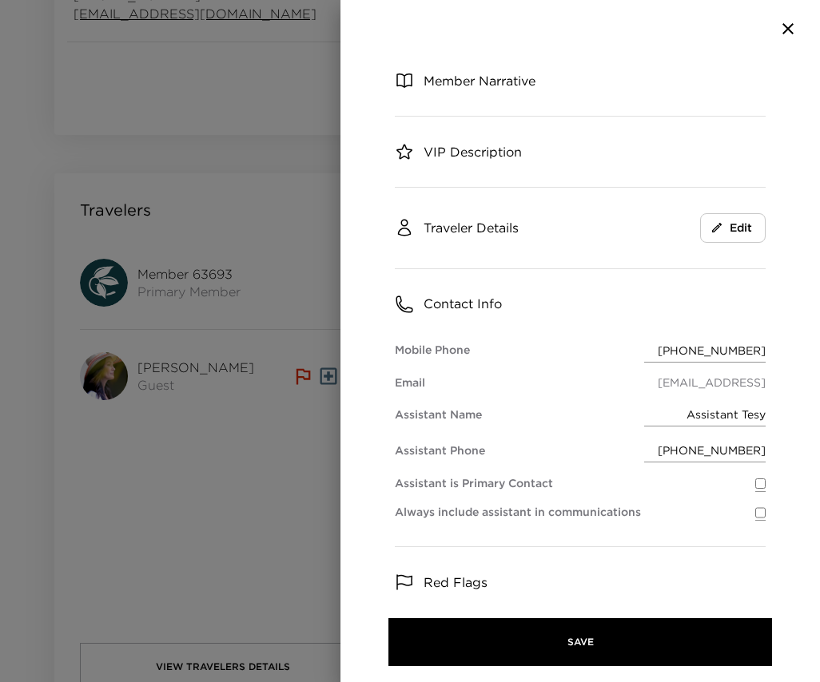
click at [792, 32] on icon "button" at bounding box center [787, 28] width 11 height 11
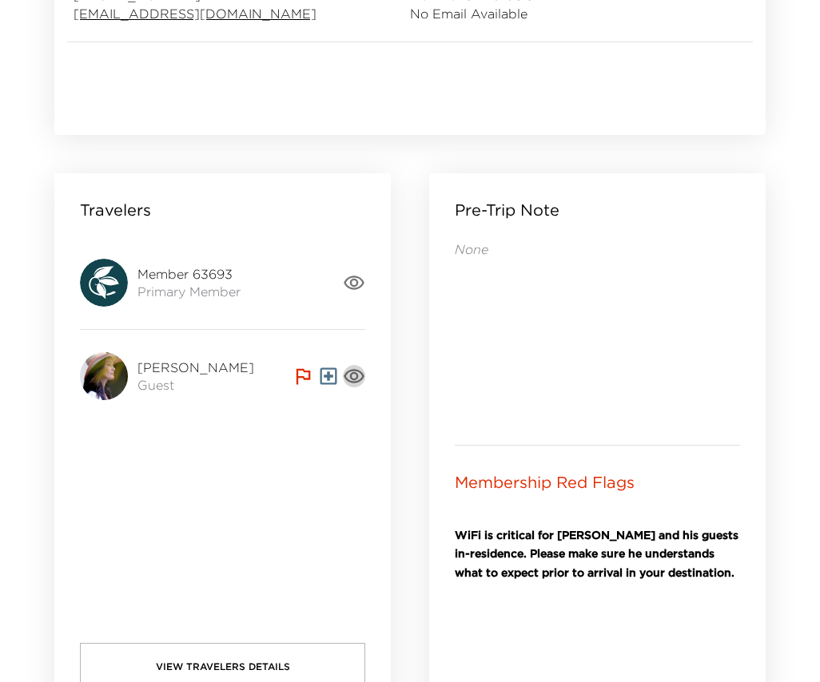
click at [352, 376] on icon "button" at bounding box center [354, 376] width 22 height 22
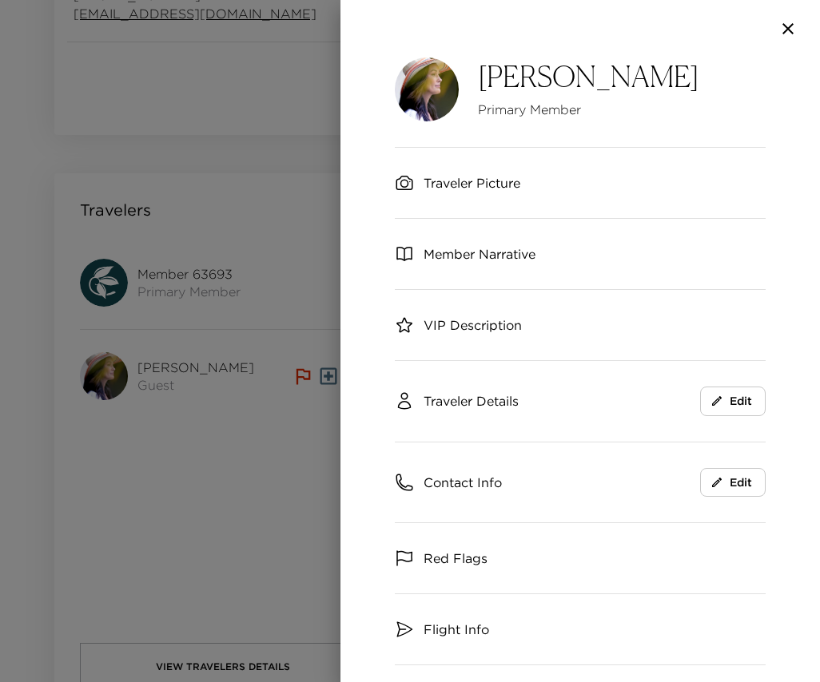
click at [468, 478] on span "Contact Info" at bounding box center [462, 483] width 78 height 18
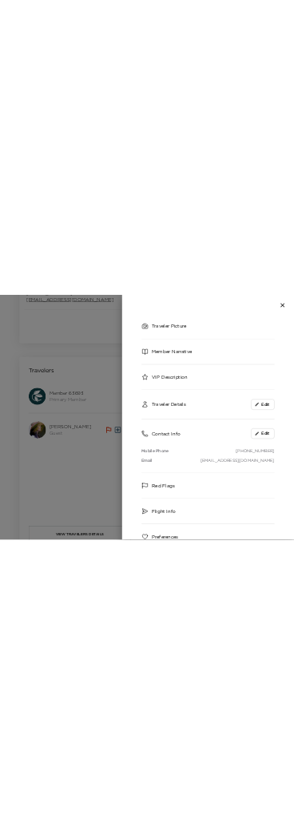
scroll to position [101, 0]
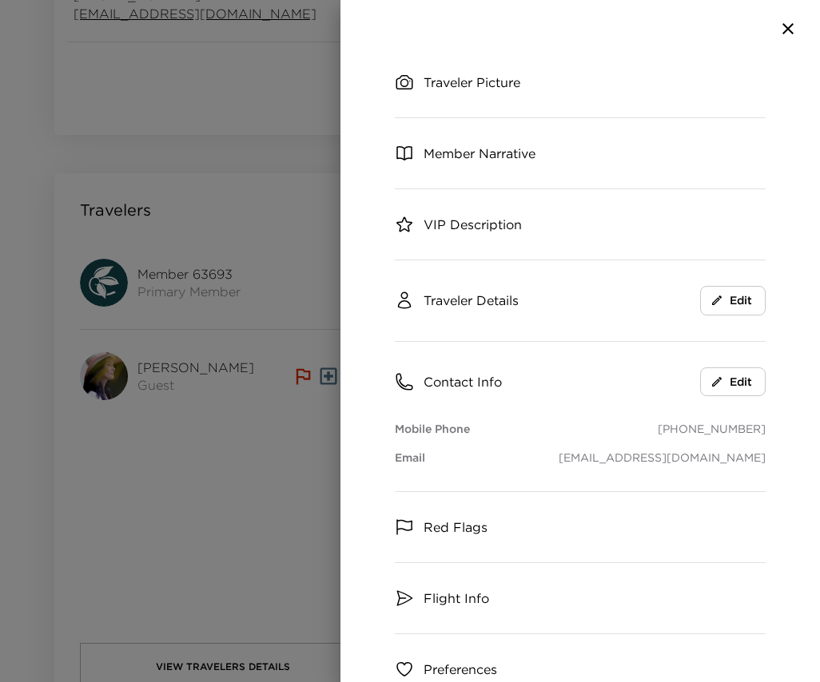
click at [242, 479] on div at bounding box center [410, 341] width 820 height 682
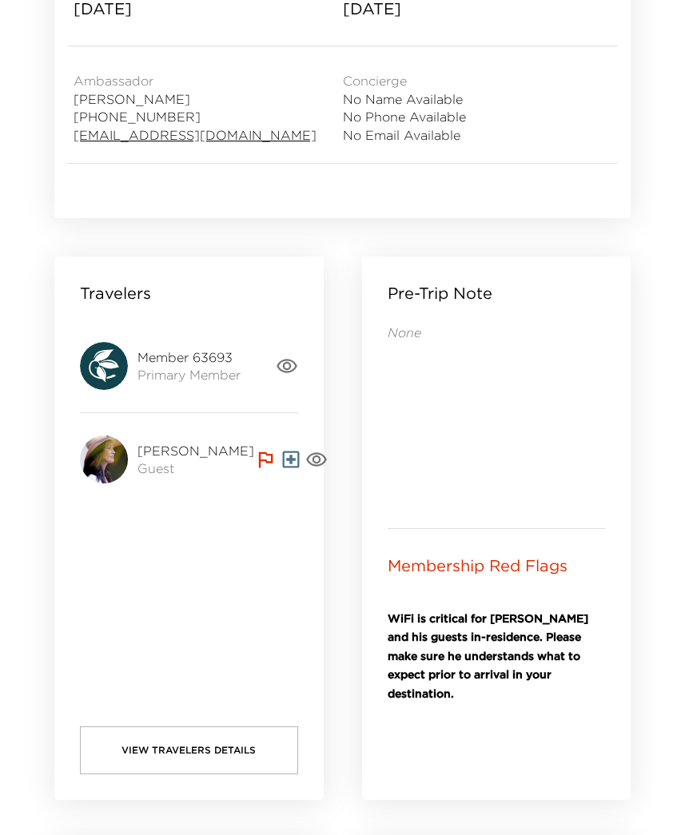
scroll to position [0, 0]
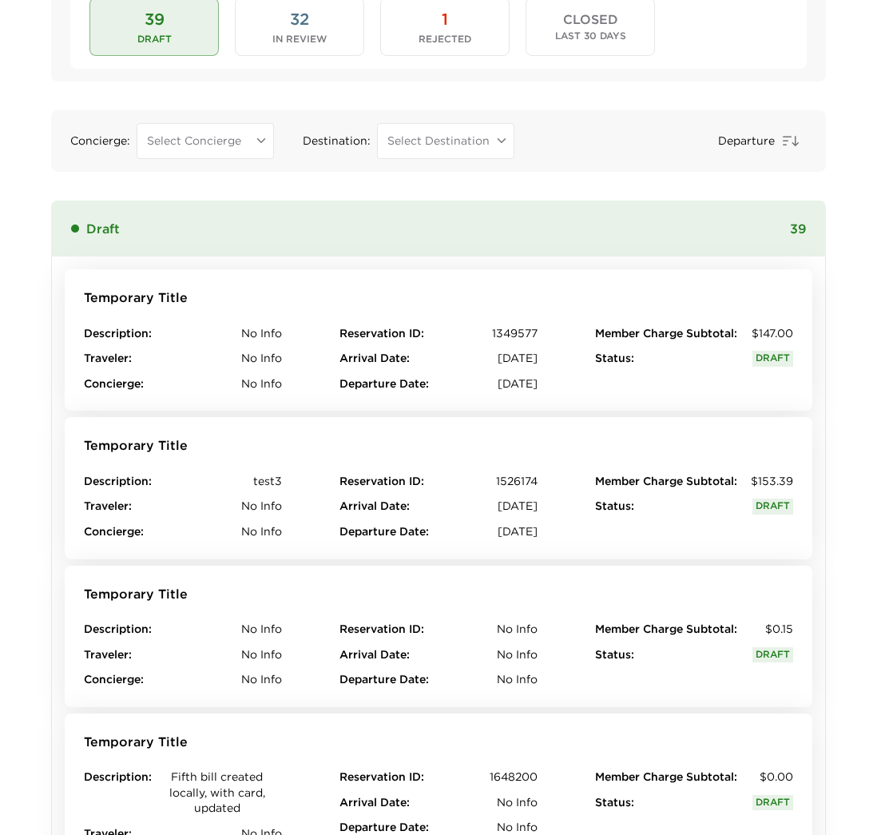
scroll to position [169, 0]
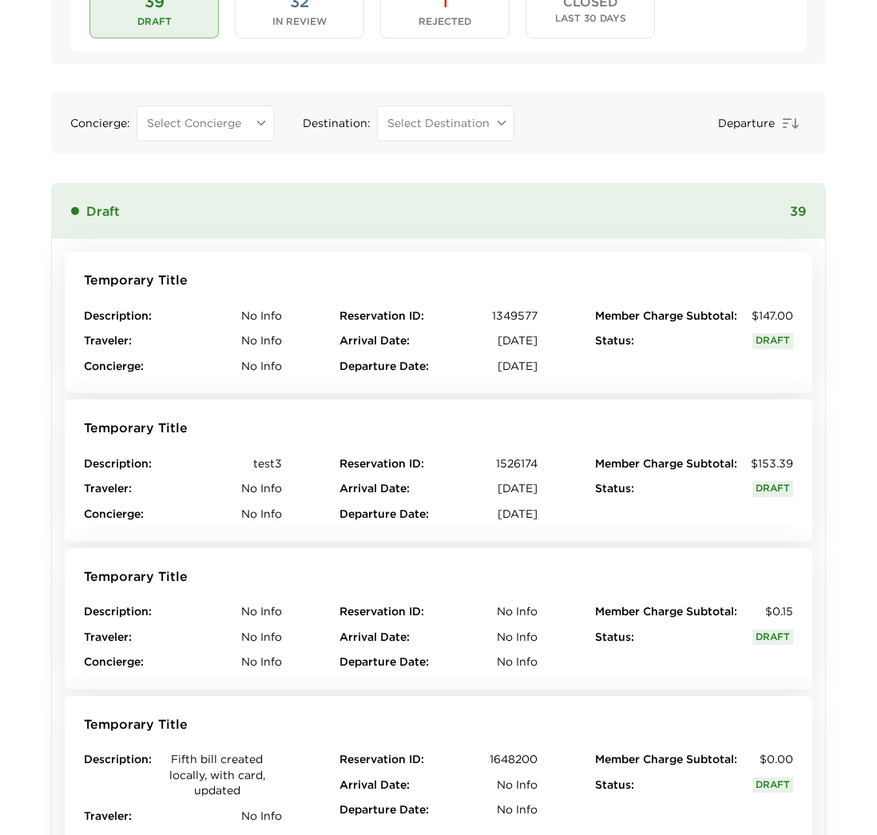
click at [285, 566] on button "Temporary Title Description : No Info Traveler : No Info Concierge : No Info Re…" at bounding box center [439, 618] width 748 height 141
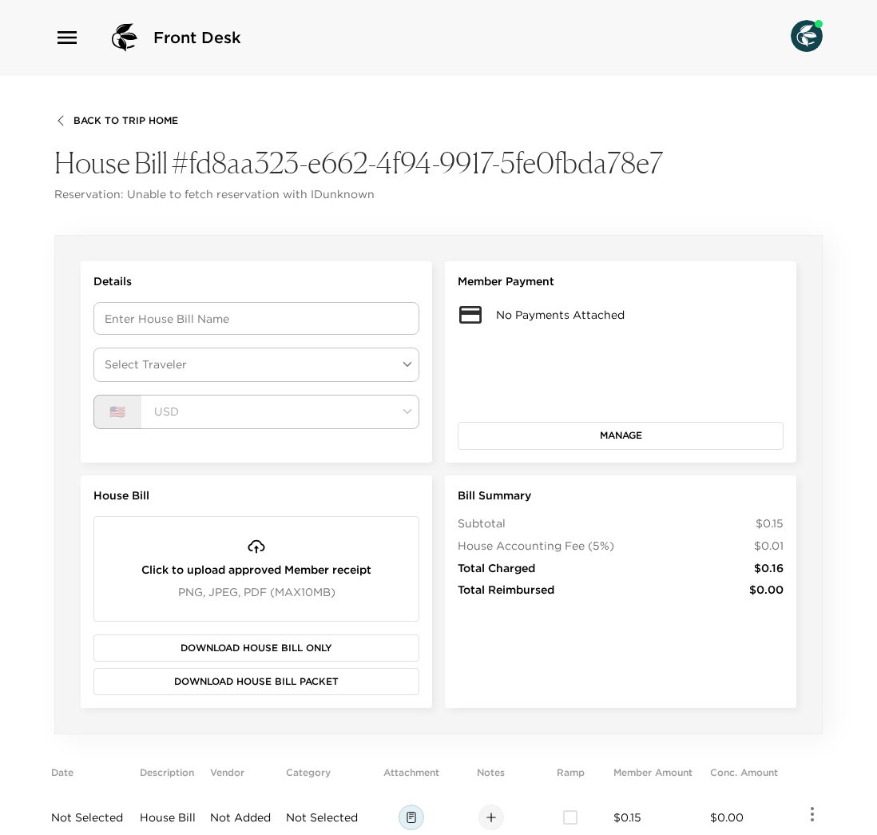
scroll to position [148, 0]
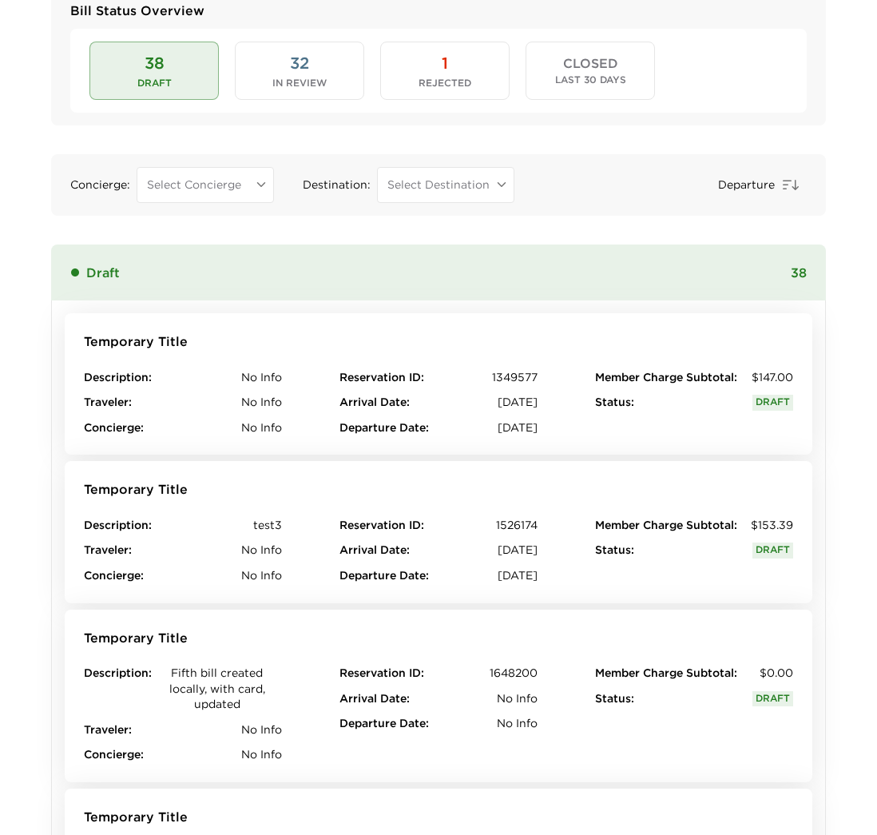
scroll to position [101, 0]
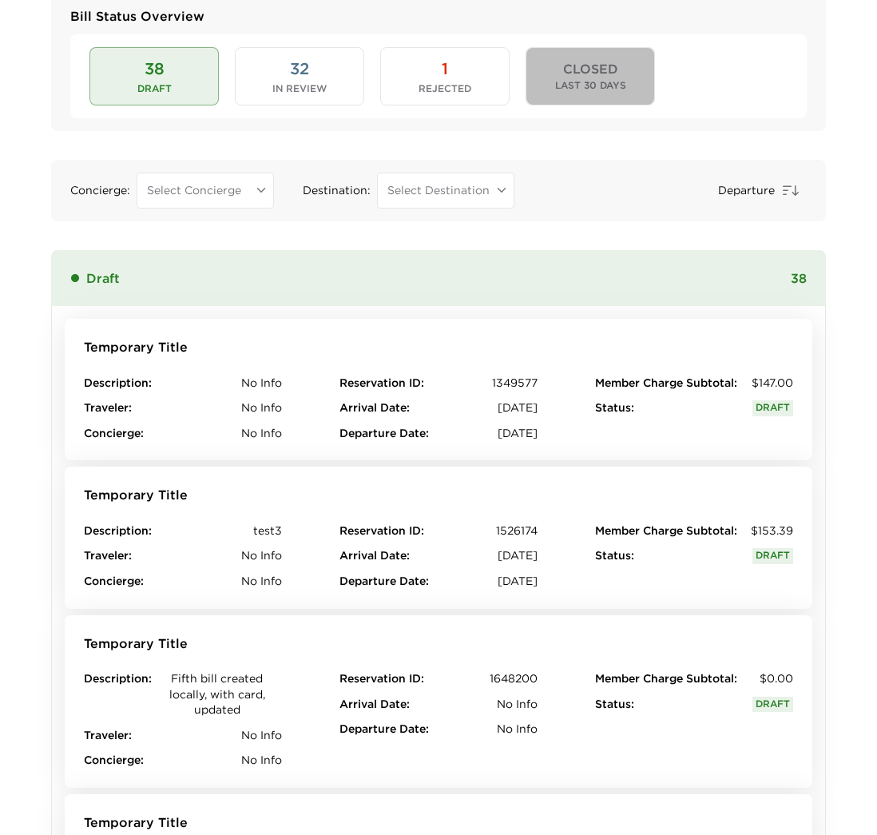
click at [578, 77] on button "CLOSED Last 30 Days" at bounding box center [590, 76] width 129 height 58
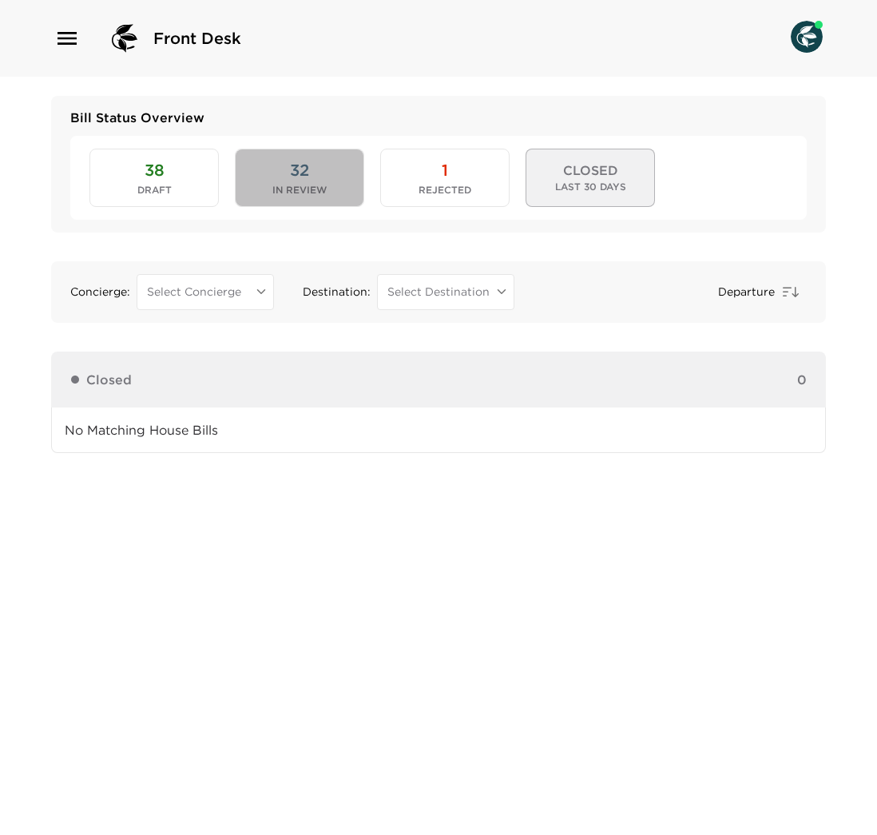
click at [300, 176] on span "32" at bounding box center [299, 170] width 19 height 22
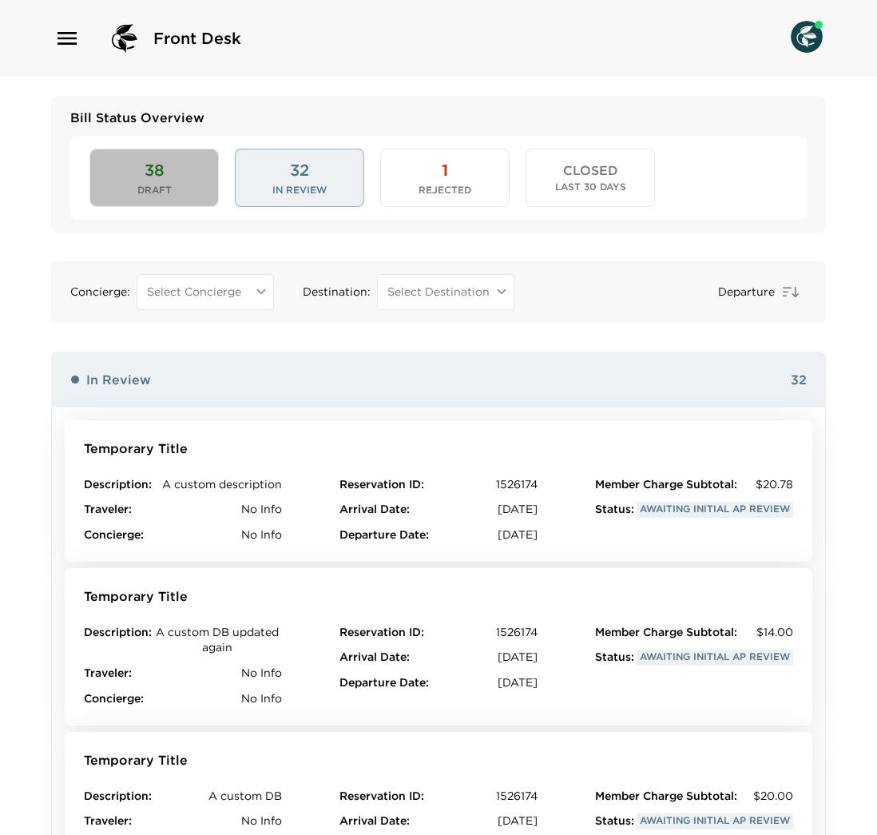
click at [166, 176] on button "38 Draft" at bounding box center [153, 178] width 129 height 58
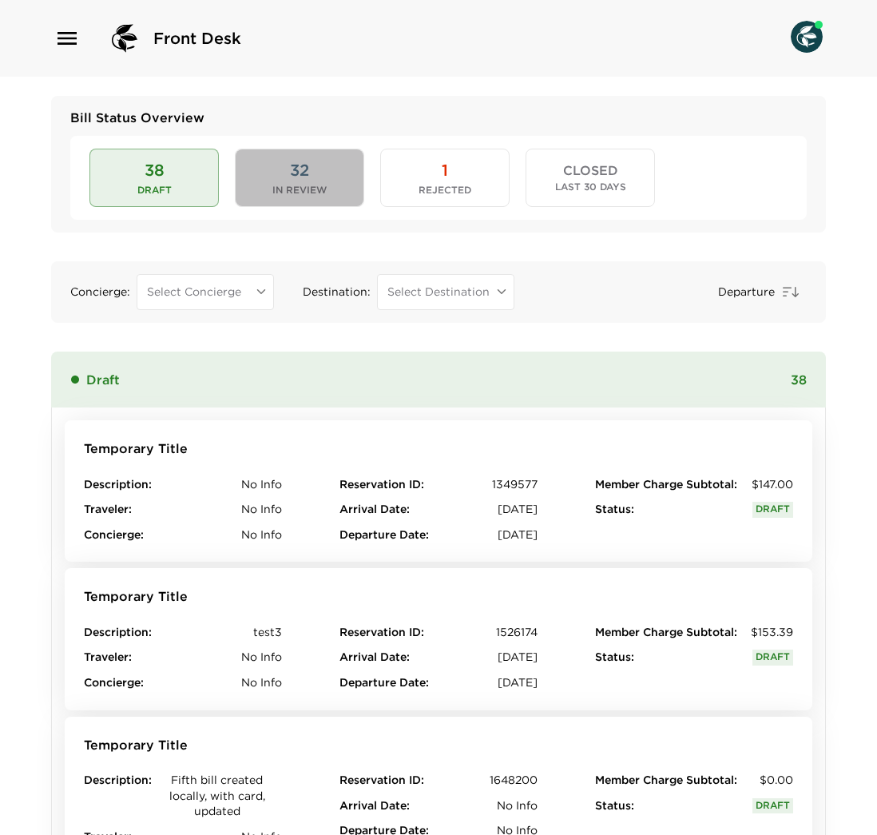
click at [324, 185] on span "In Review" at bounding box center [299, 190] width 54 height 11
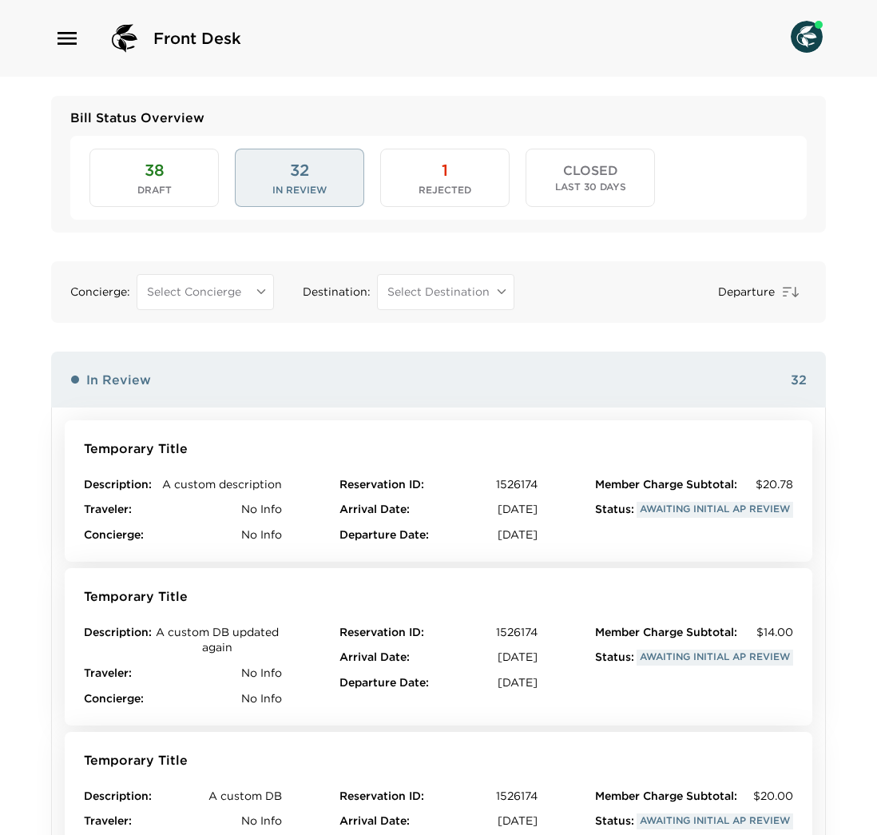
click at [425, 181] on button "1 Rejected" at bounding box center [444, 178] width 129 height 58
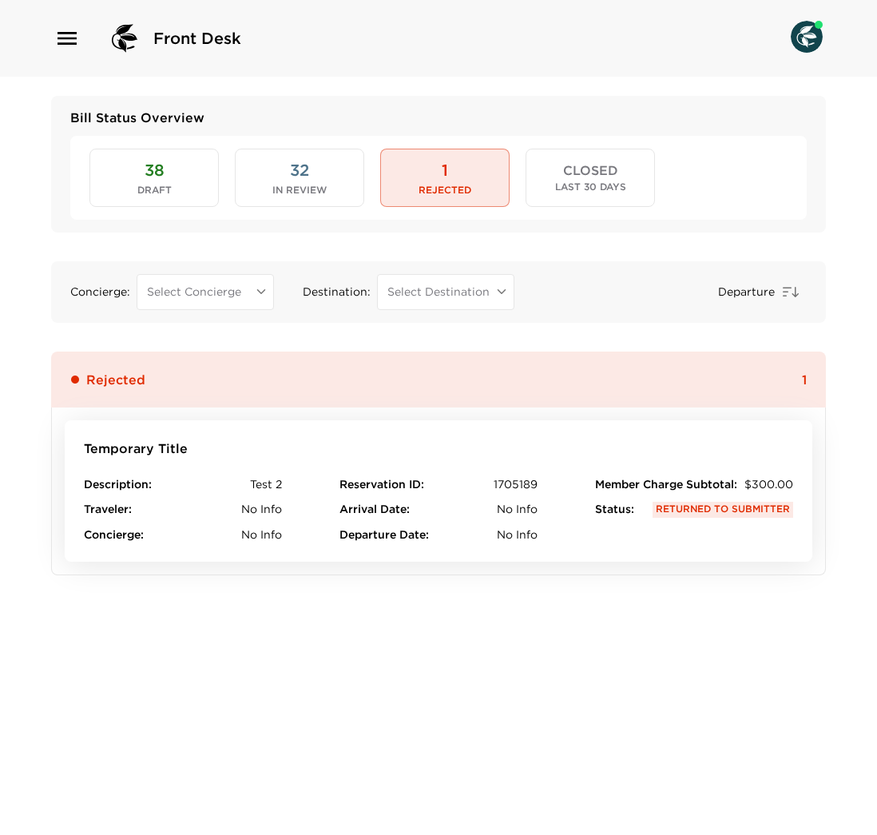
click at [606, 159] on button "CLOSED Last 30 Days" at bounding box center [590, 178] width 129 height 58
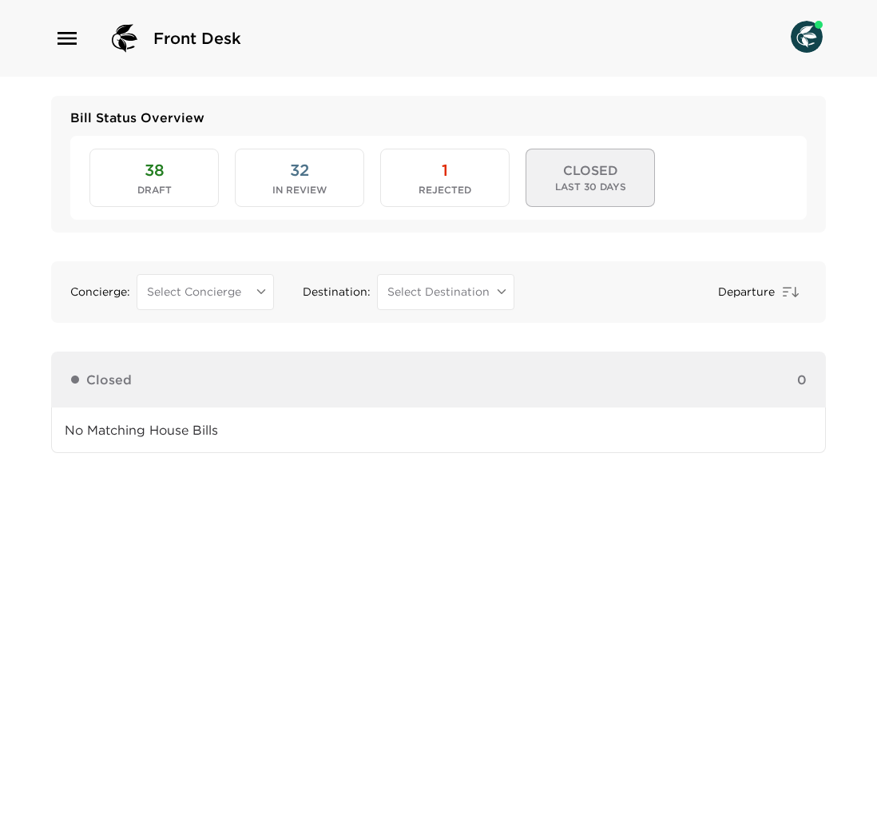
click at [146, 185] on span "Draft" at bounding box center [154, 190] width 34 height 11
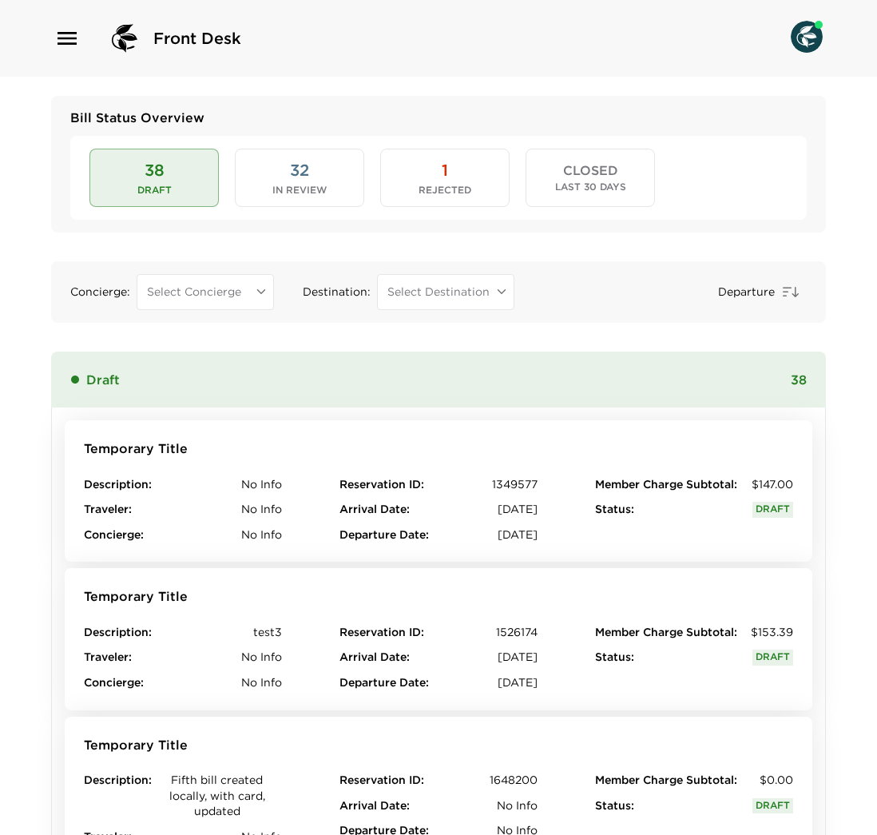
click at [414, 181] on button "1 Rejected" at bounding box center [444, 178] width 129 height 58
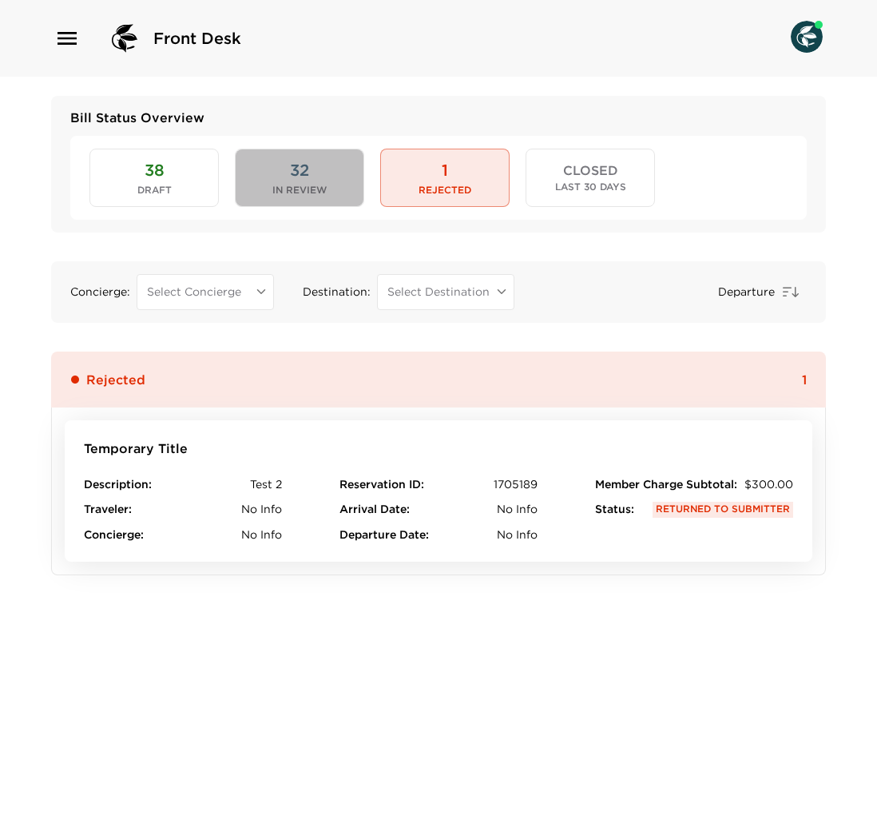
click at [283, 190] on span "In Review" at bounding box center [299, 190] width 54 height 11
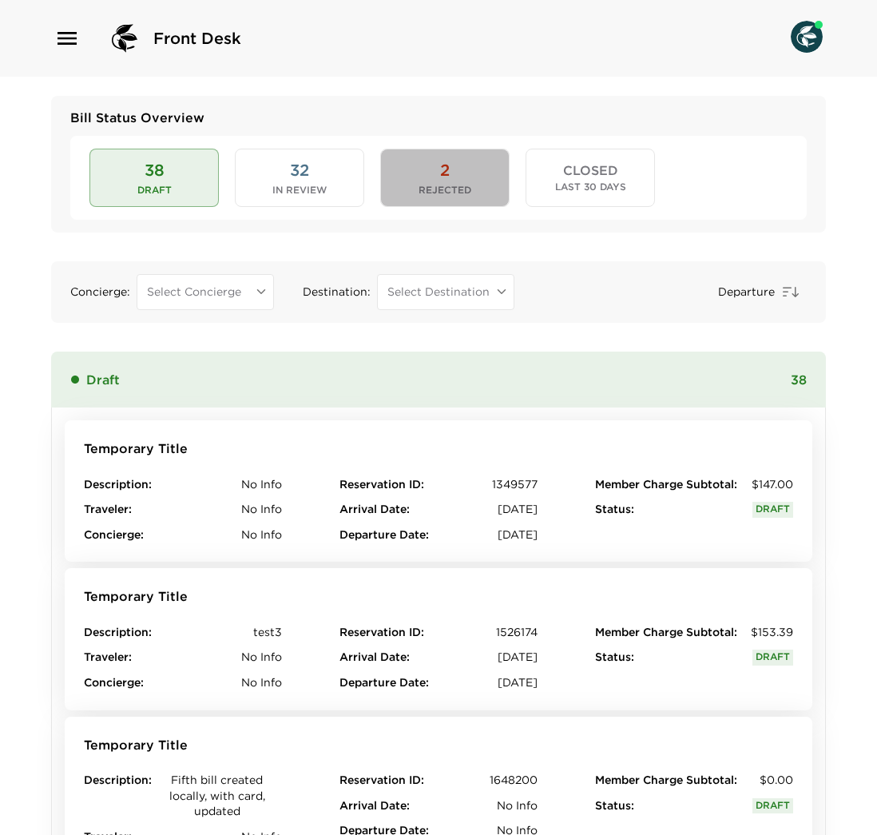
click at [455, 177] on button "2 Rejected" at bounding box center [444, 178] width 129 height 58
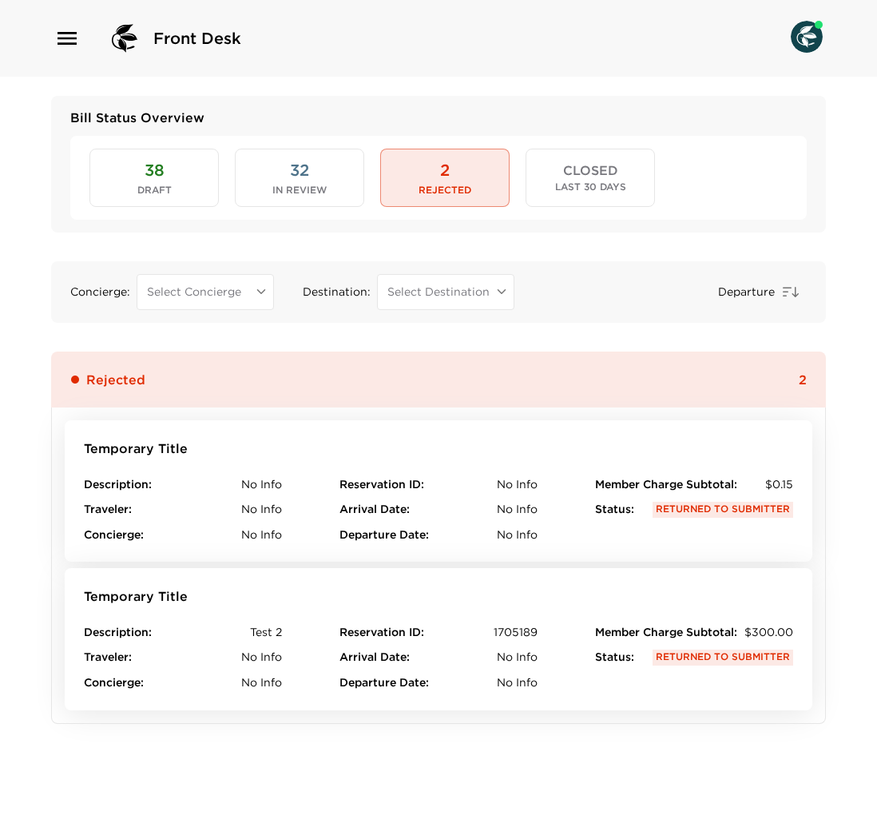
click at [296, 173] on span "32" at bounding box center [299, 170] width 19 height 22
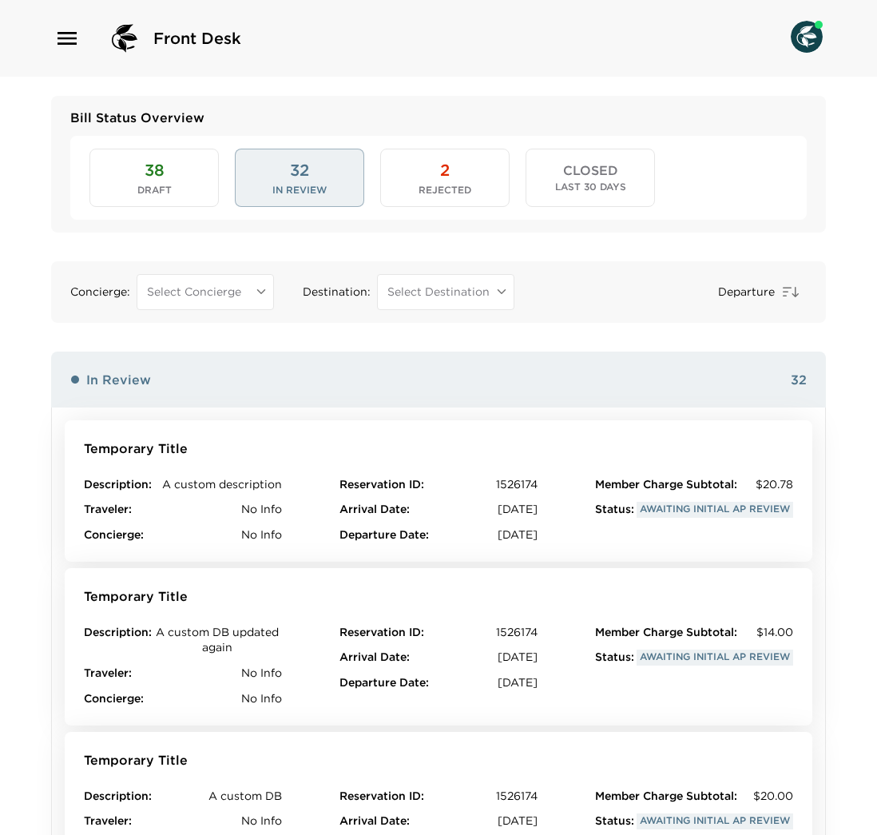
click at [185, 173] on button "38 Draft" at bounding box center [153, 178] width 129 height 58
